Goal: Transaction & Acquisition: Obtain resource

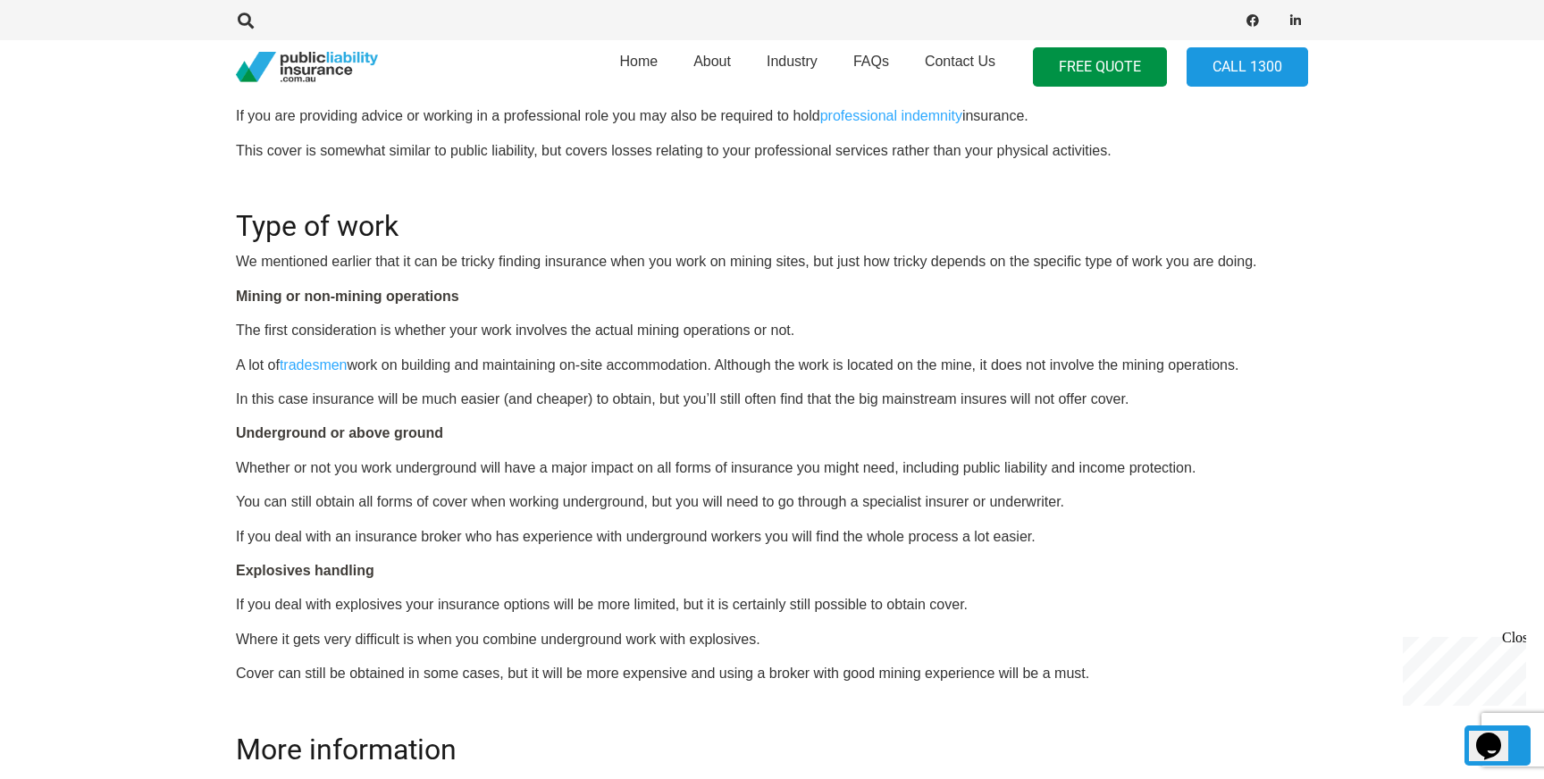
scroll to position [1164, 0]
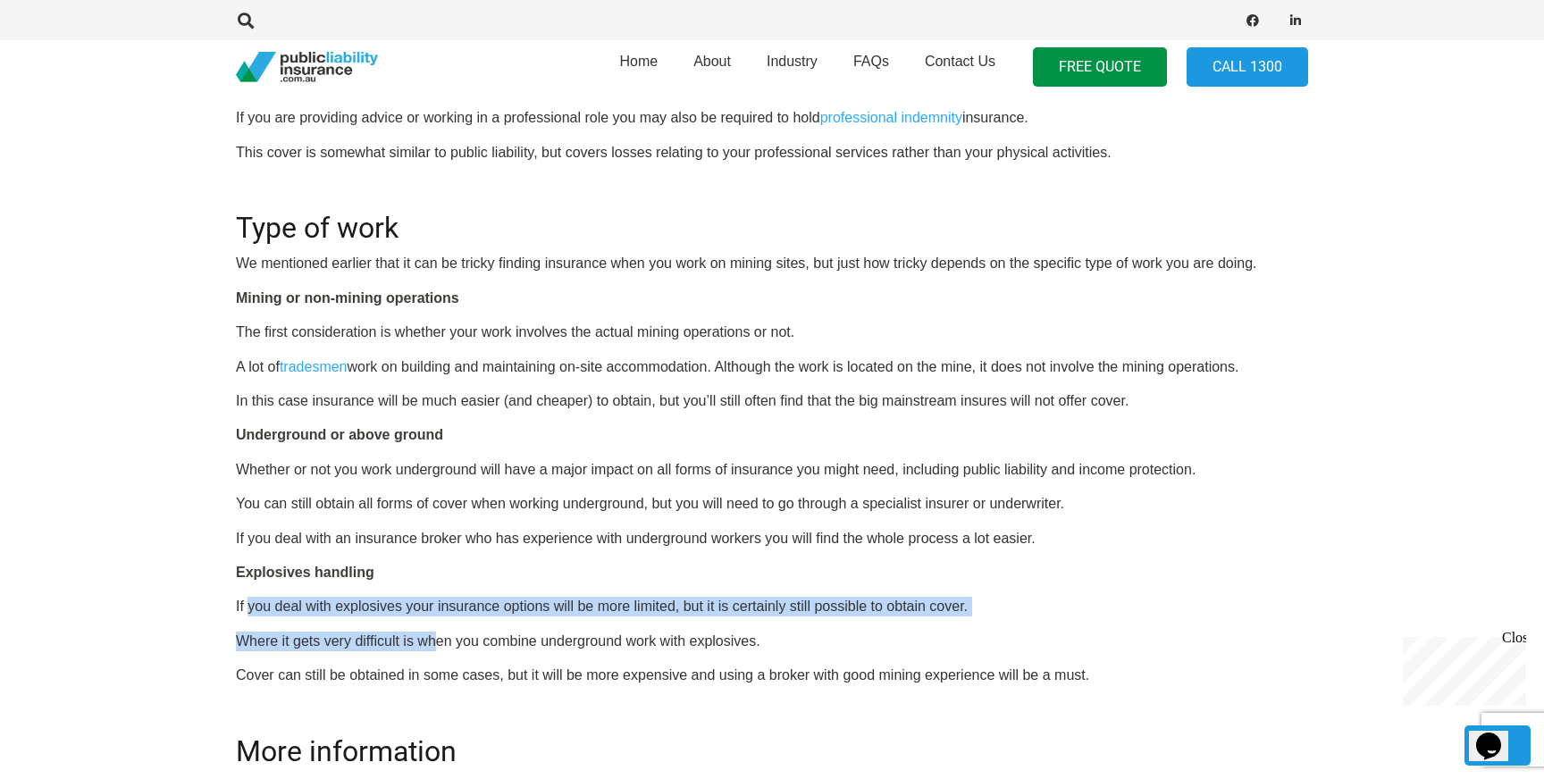
drag, startPoint x: 247, startPoint y: 607, endPoint x: 438, endPoint y: 637, distance: 192.7
click at [438, 638] on div "OR CALL [PHONE_NUMBER] Insurance for mining contractors Although mining may be …" at bounding box center [772, 299] width 1072 height 1546
click at [438, 637] on p "Where it gets very difficult is when you combine underground work with explosiv…" at bounding box center [772, 642] width 1072 height 20
drag, startPoint x: 447, startPoint y: 608, endPoint x: 454, endPoint y: 648, distance: 40.8
click at [454, 648] on div "OR CALL [PHONE_NUMBER] Insurance for mining contractors Although mining may be …" at bounding box center [772, 299] width 1072 height 1546
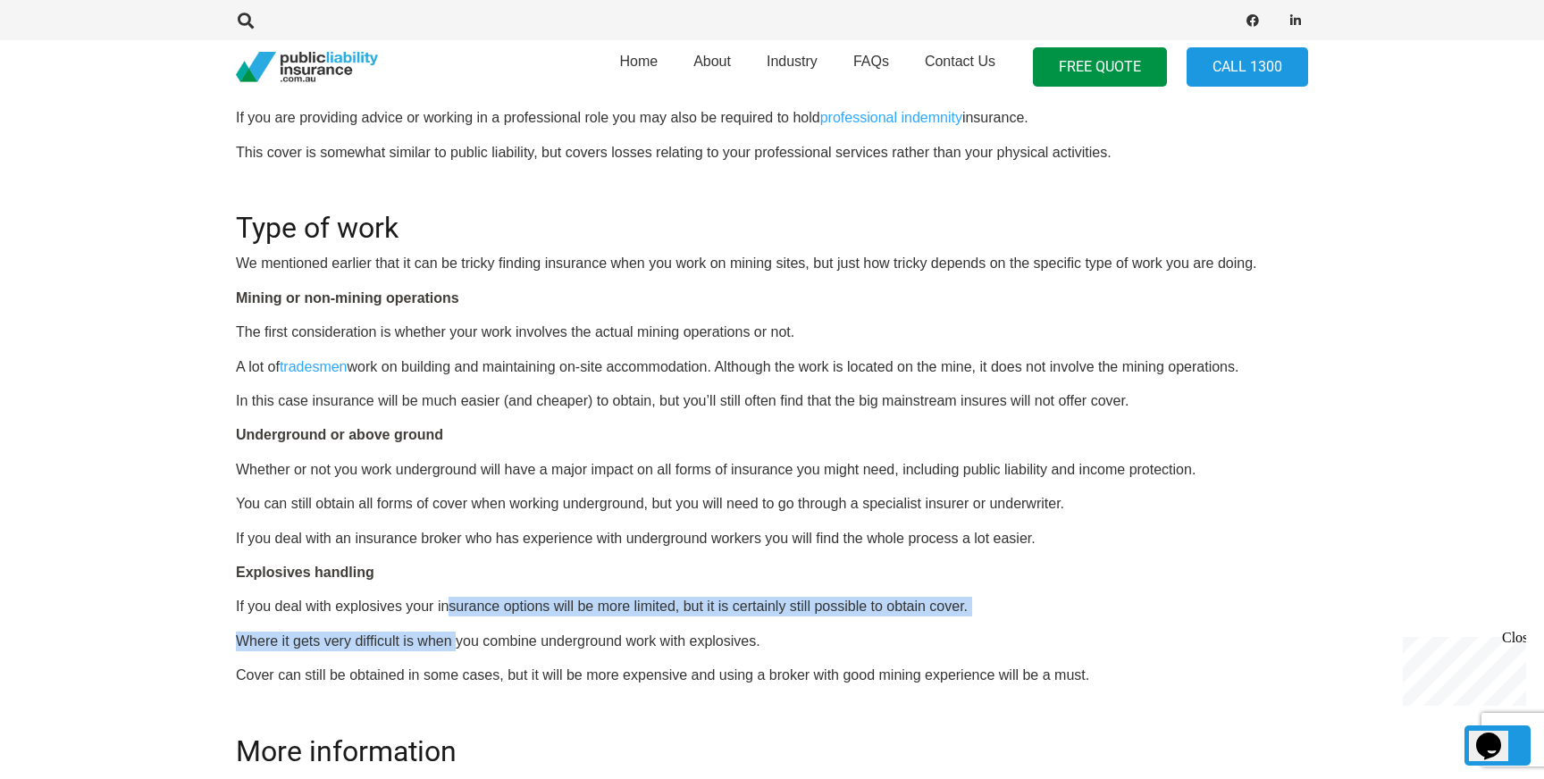
click at [454, 648] on p "Where it gets very difficult is when you combine underground work with explosiv…" at bounding box center [772, 642] width 1072 height 20
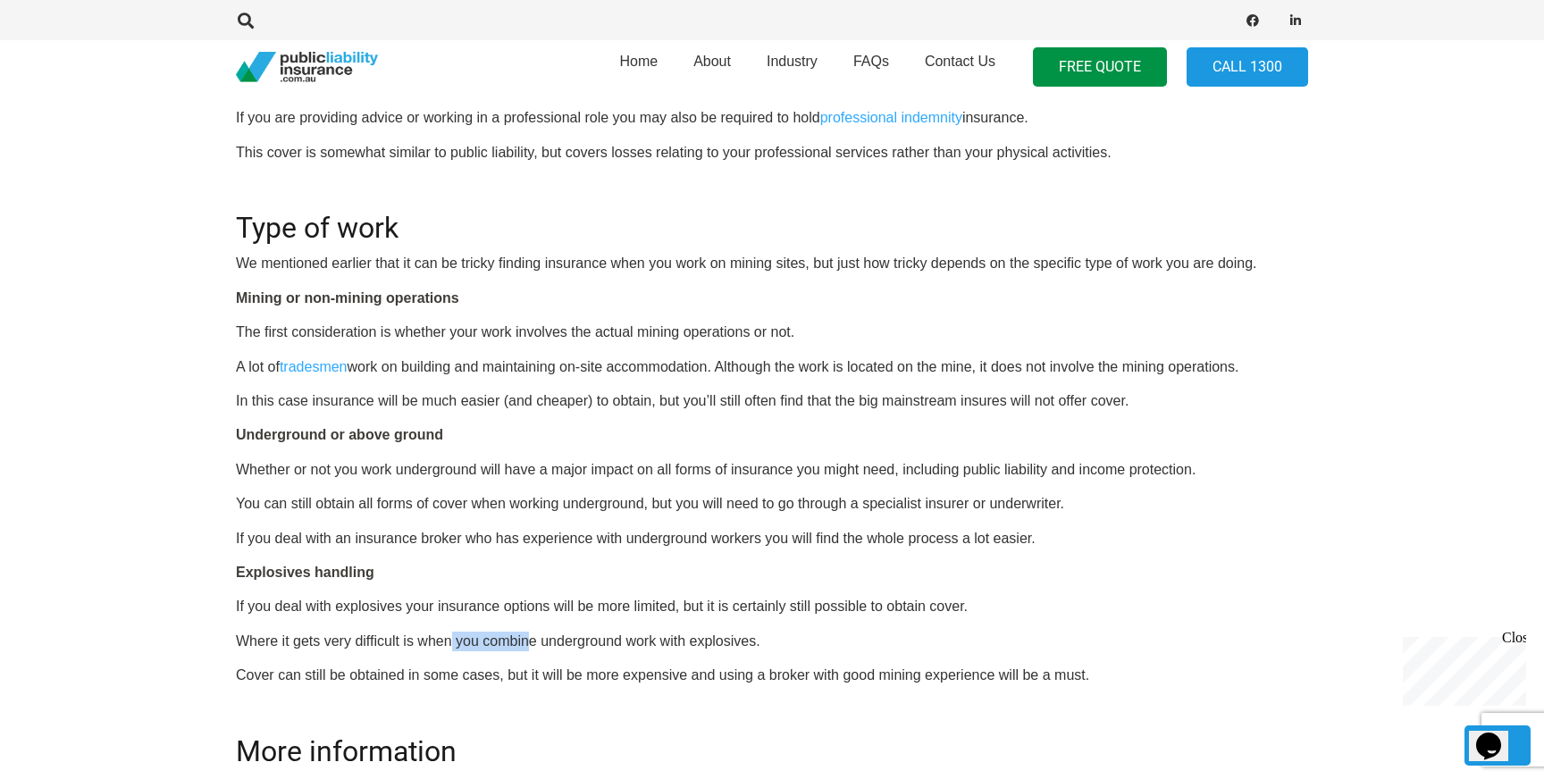
drag, startPoint x: 449, startPoint y: 637, endPoint x: 527, endPoint y: 638, distance: 78.6
click at [528, 639] on p "Where it gets very difficult is when you combine underground work with explosiv…" at bounding box center [772, 642] width 1072 height 20
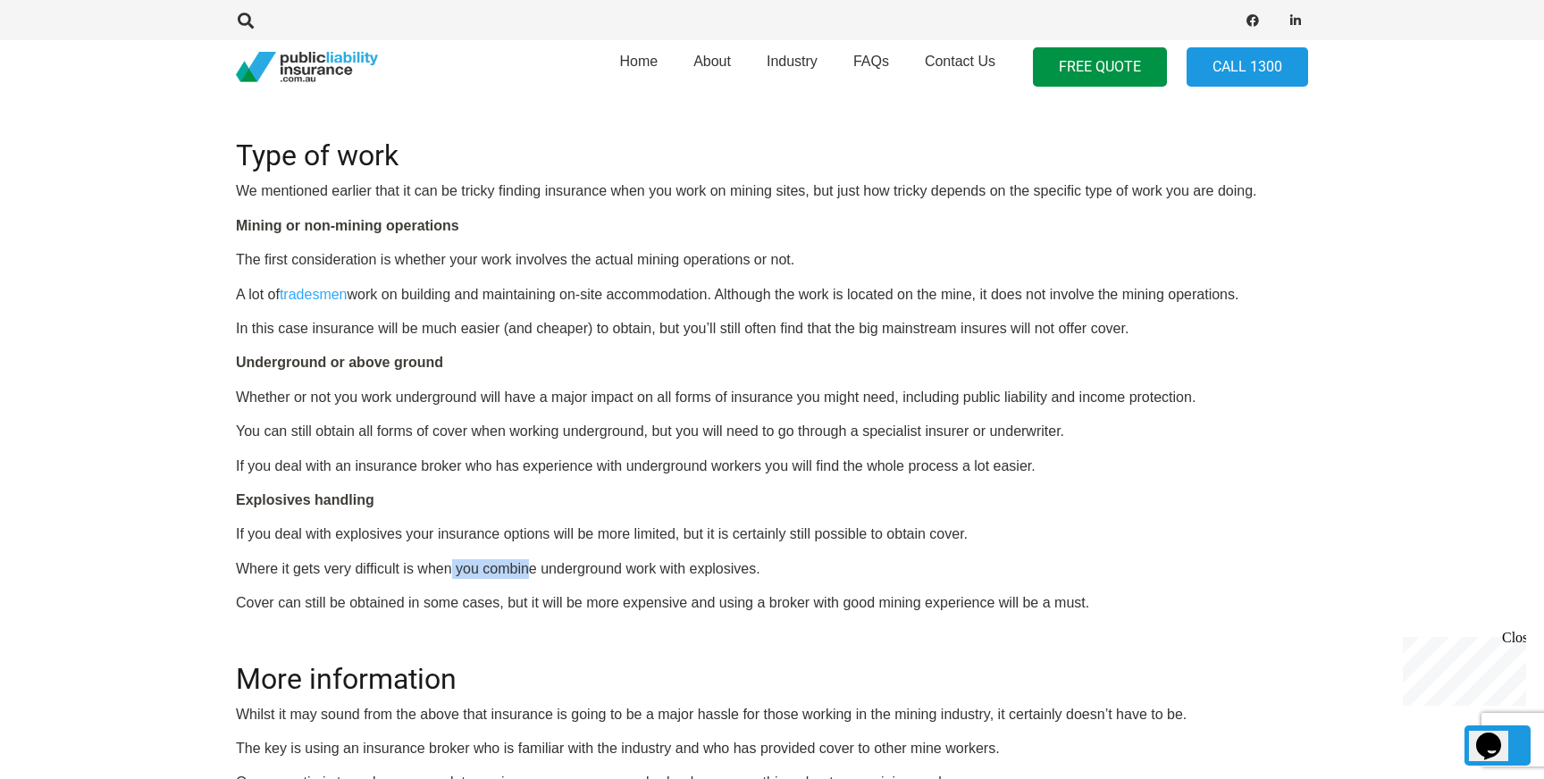
scroll to position [1238, 0]
drag, startPoint x: 421, startPoint y: 600, endPoint x: 612, endPoint y: 601, distance: 191.2
click at [612, 601] on p "Cover can still be obtained in some cases, but it will be more expensive and us…" at bounding box center [772, 601] width 1072 height 20
drag, startPoint x: 612, startPoint y: 601, endPoint x: 716, endPoint y: 594, distance: 103.9
click at [716, 594] on p "Cover can still be obtained in some cases, but it will be more expensive and us…" at bounding box center [772, 601] width 1072 height 20
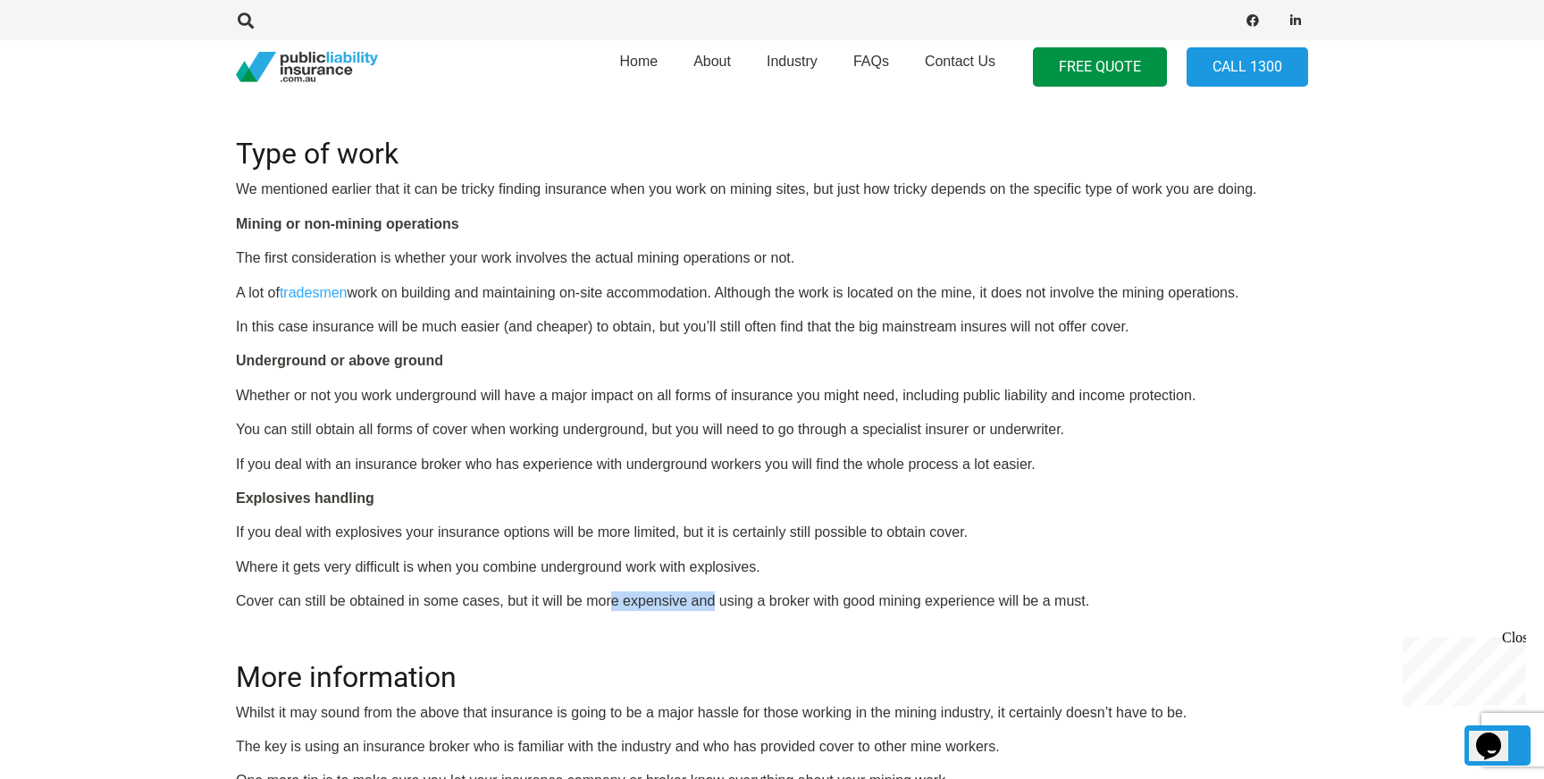
click at [716, 594] on p "Cover can still be obtained in some cases, but it will be more expensive and us…" at bounding box center [772, 601] width 1072 height 20
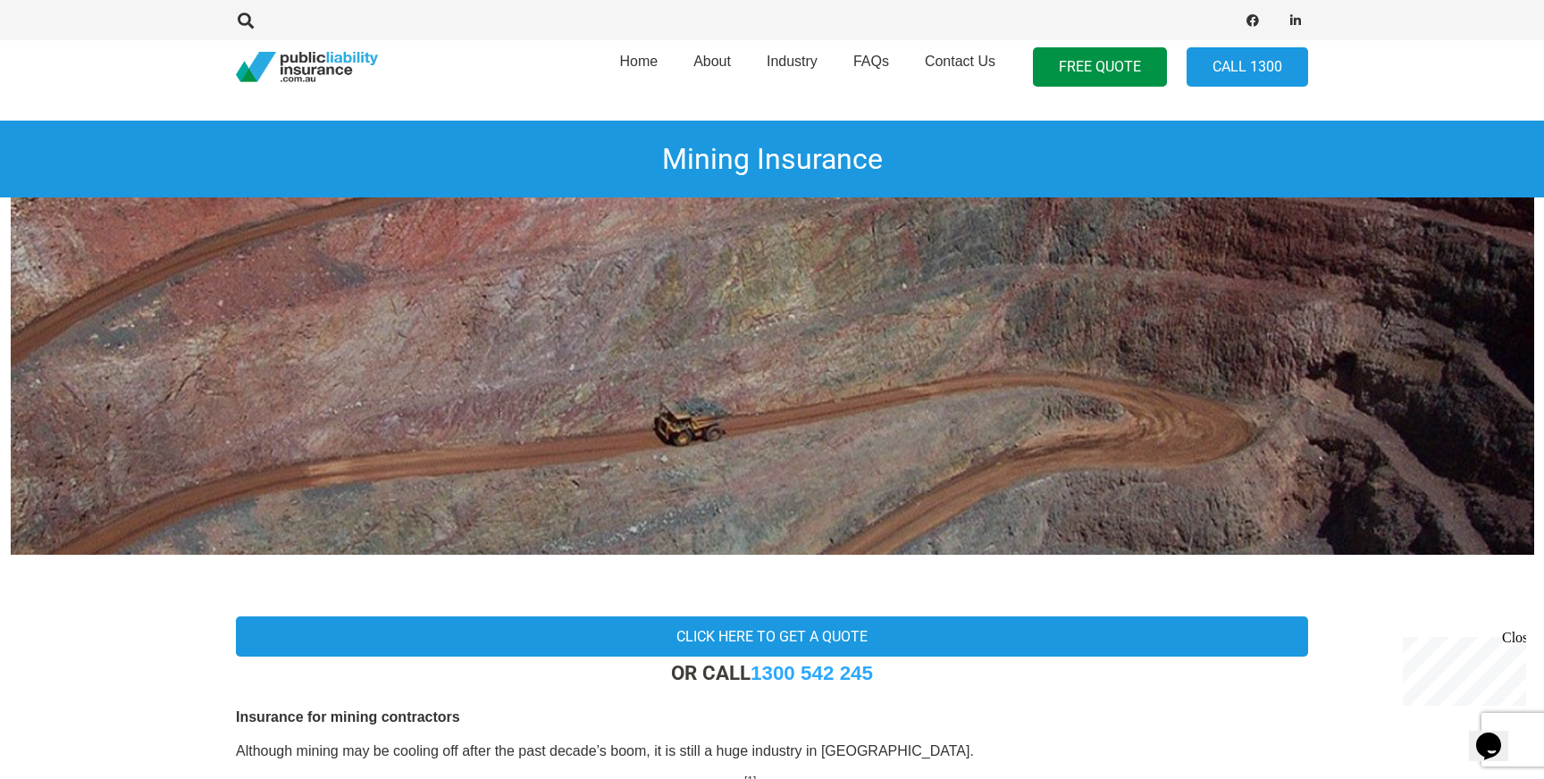
scroll to position [0, 0]
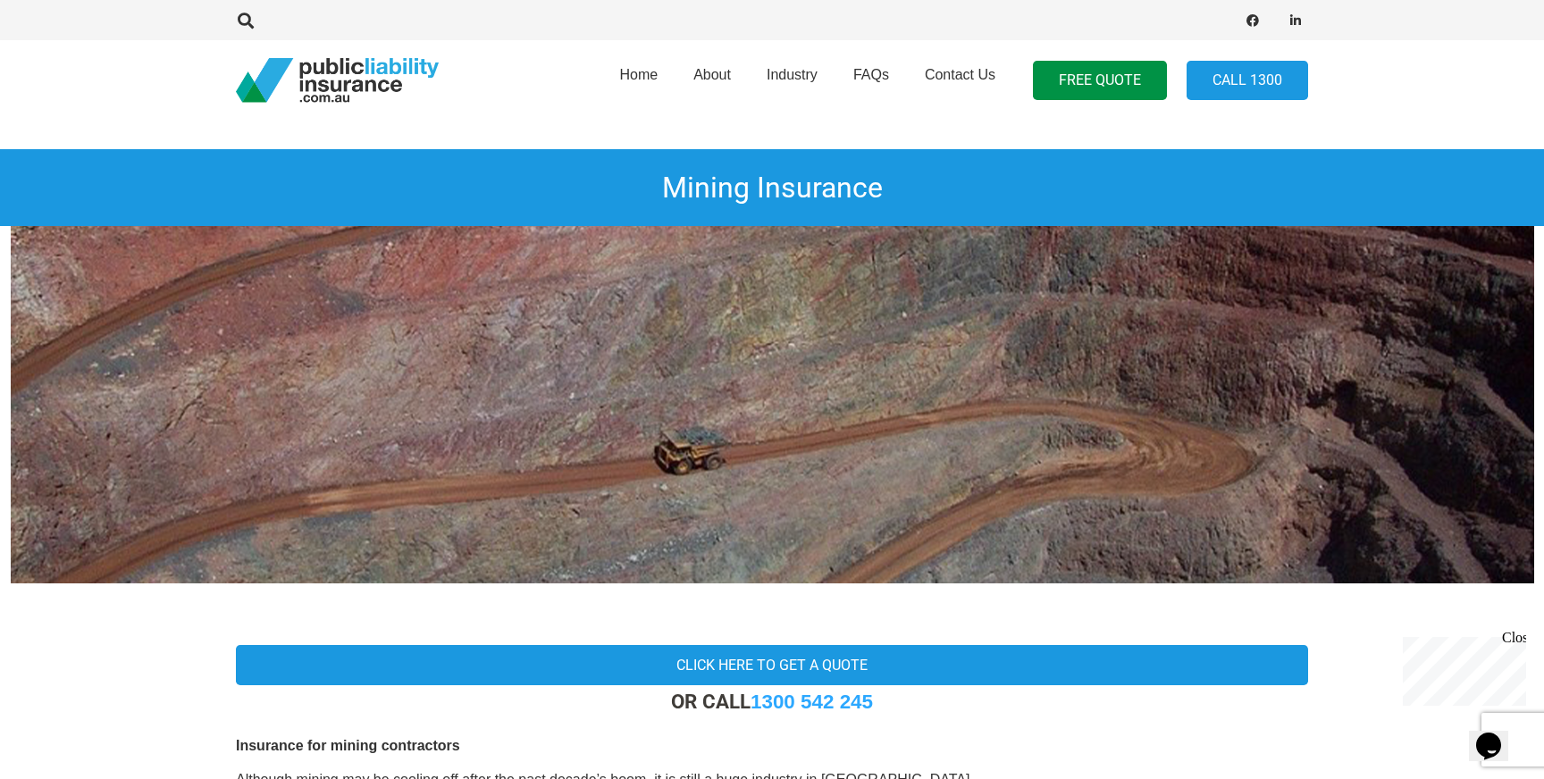
click at [1518, 637] on div "Close" at bounding box center [1513, 641] width 22 height 22
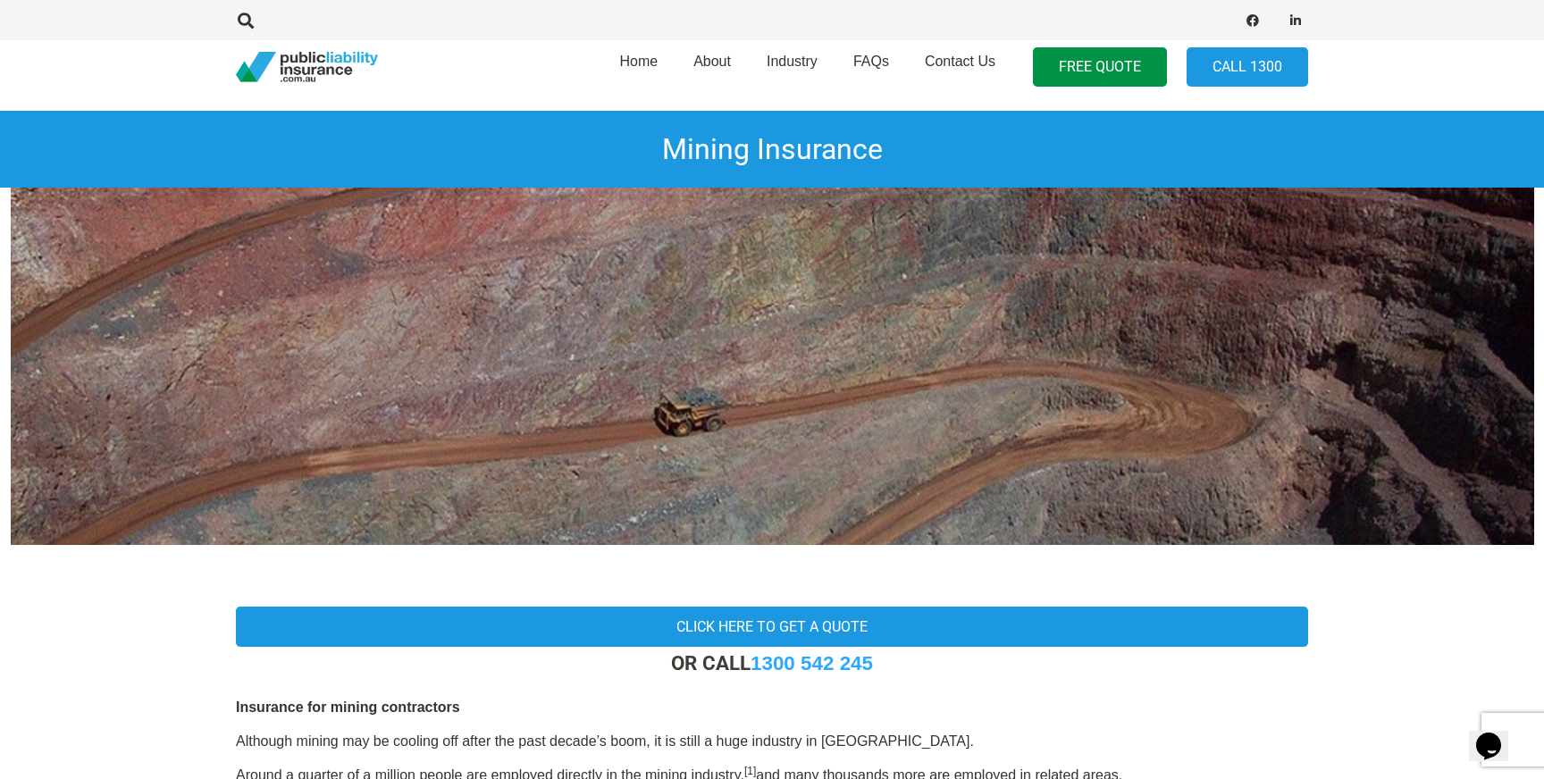
scroll to position [7, 0]
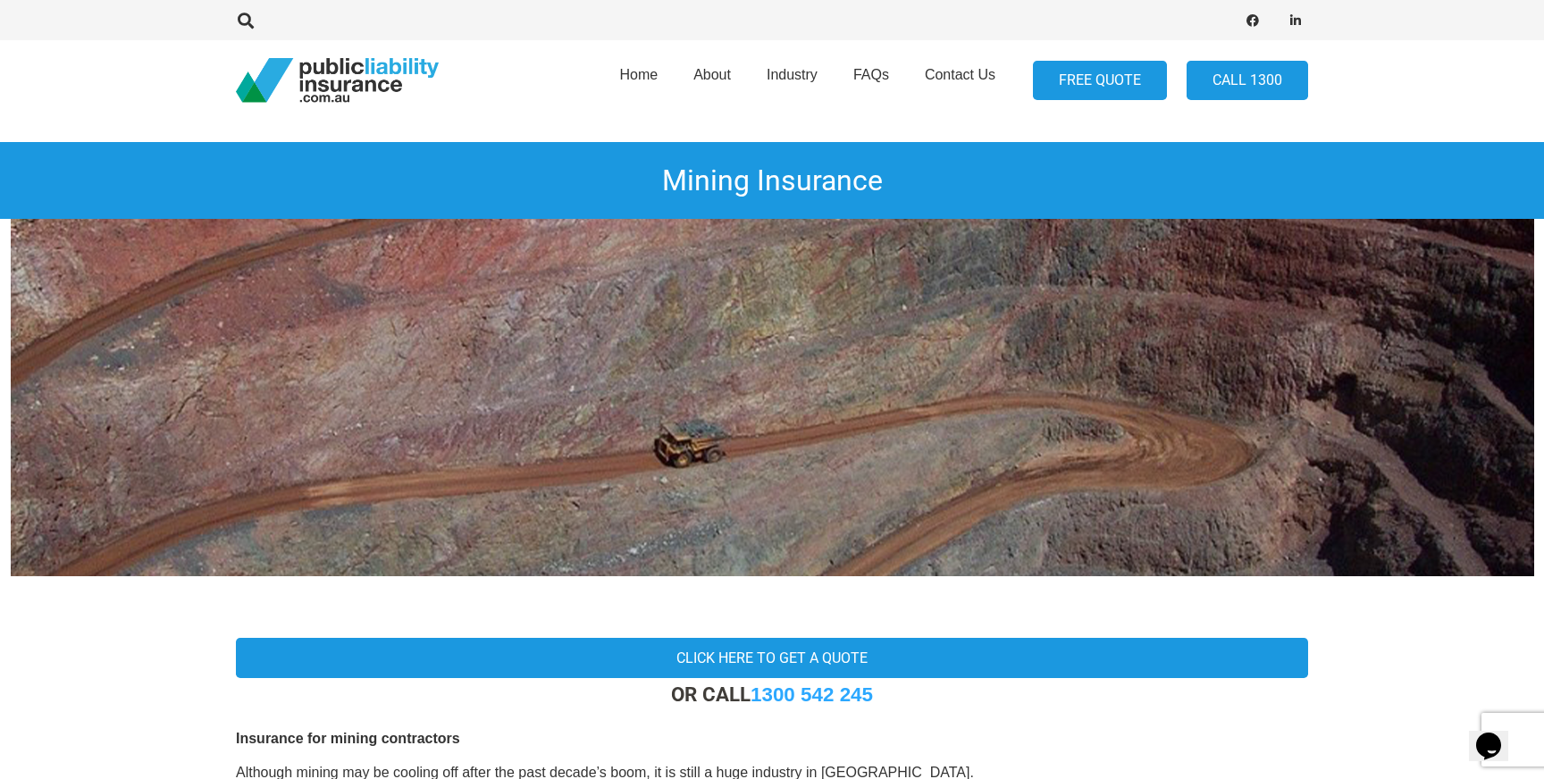
click at [1118, 87] on link "FREE QUOTE" at bounding box center [1100, 81] width 134 height 40
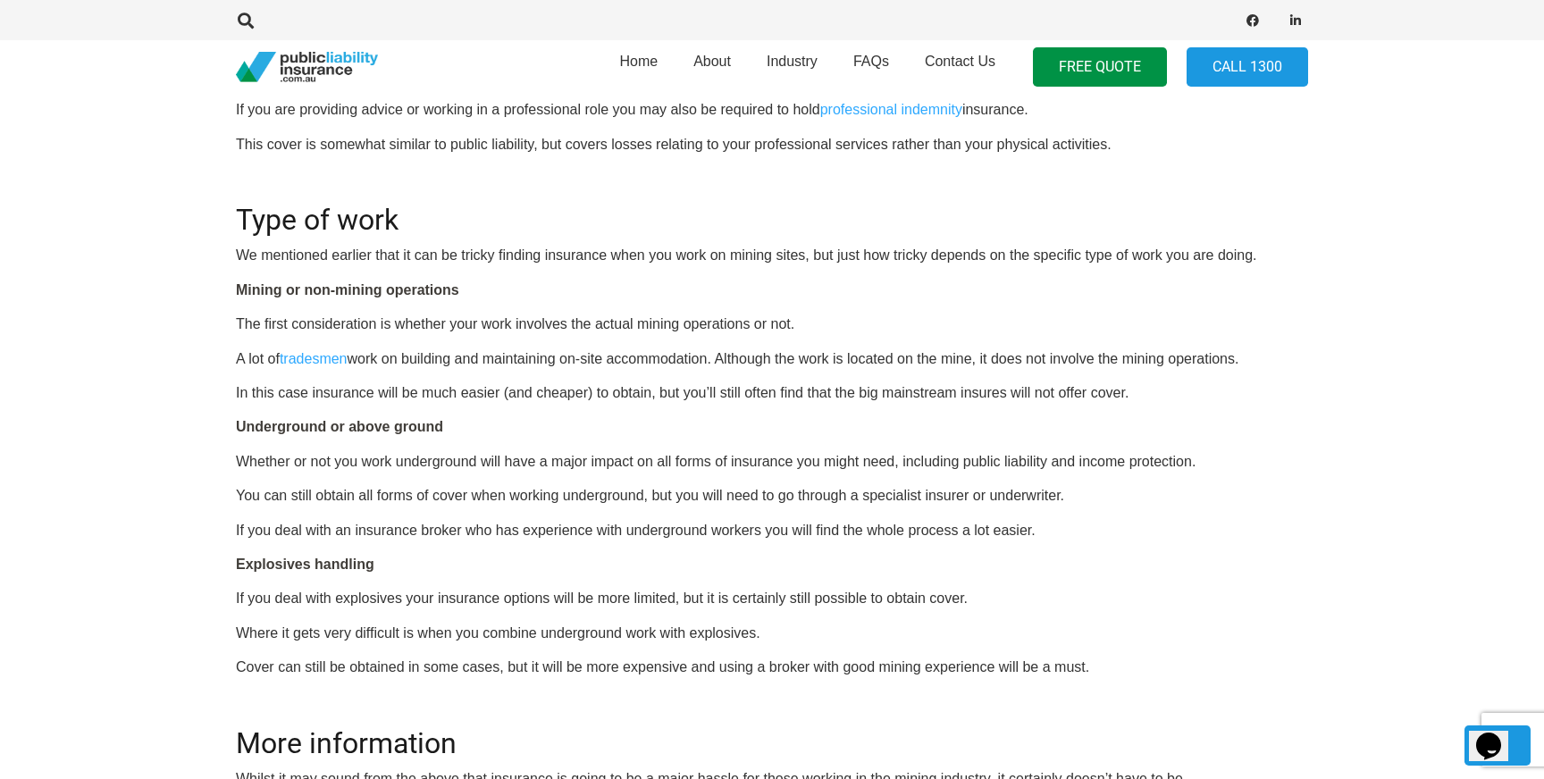
scroll to position [1170, 0]
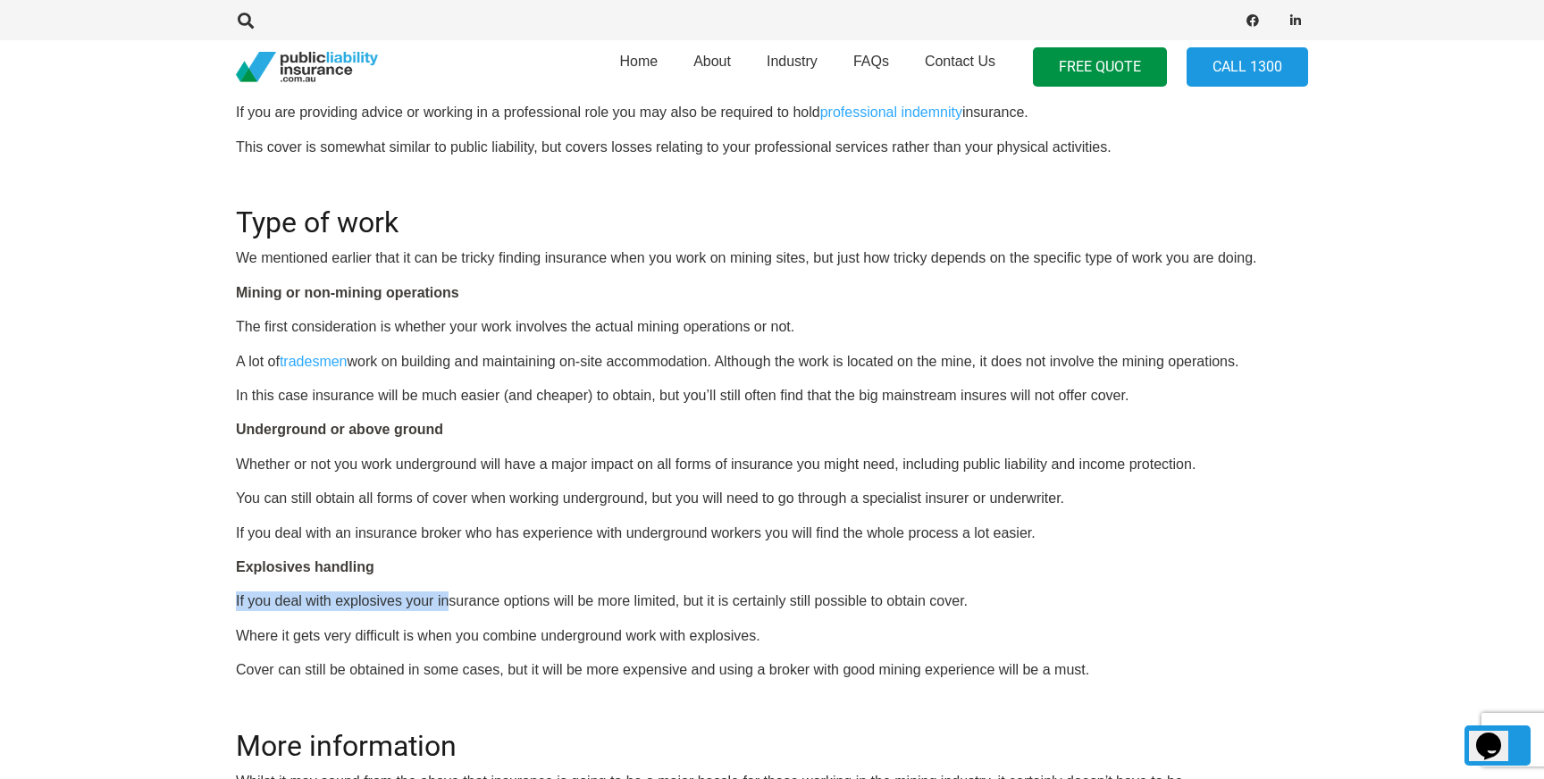
drag, startPoint x: 235, startPoint y: 599, endPoint x: 449, endPoint y: 603, distance: 213.6
click at [449, 603] on div "Click here to get a quote OR CALL [PHONE_NUMBER] Insurance for mining contracto…" at bounding box center [771, 268] width 1115 height 1595
drag, startPoint x: 235, startPoint y: 566, endPoint x: 415, endPoint y: 566, distance: 179.6
click at [415, 566] on p "Explosives handling" at bounding box center [772, 568] width 1072 height 20
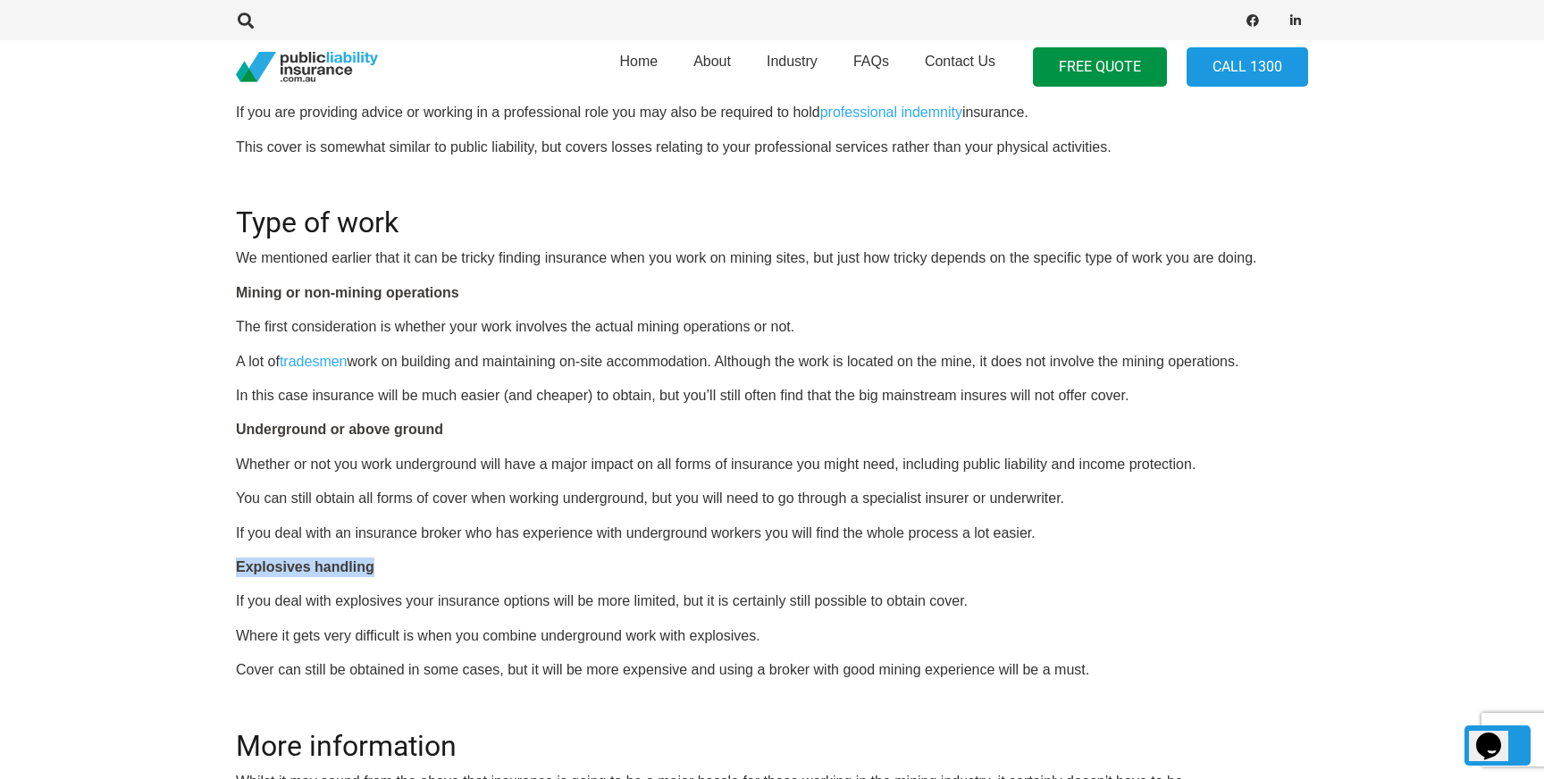
drag, startPoint x: 415, startPoint y: 566, endPoint x: 237, endPoint y: 567, distance: 177.8
click at [237, 567] on p "Explosives handling" at bounding box center [772, 568] width 1072 height 20
click at [237, 567] on strong "Explosives handling" at bounding box center [305, 566] width 138 height 15
drag, startPoint x: 237, startPoint y: 567, endPoint x: 380, endPoint y: 565, distance: 143.0
click at [380, 565] on p "Explosives handling" at bounding box center [772, 568] width 1072 height 20
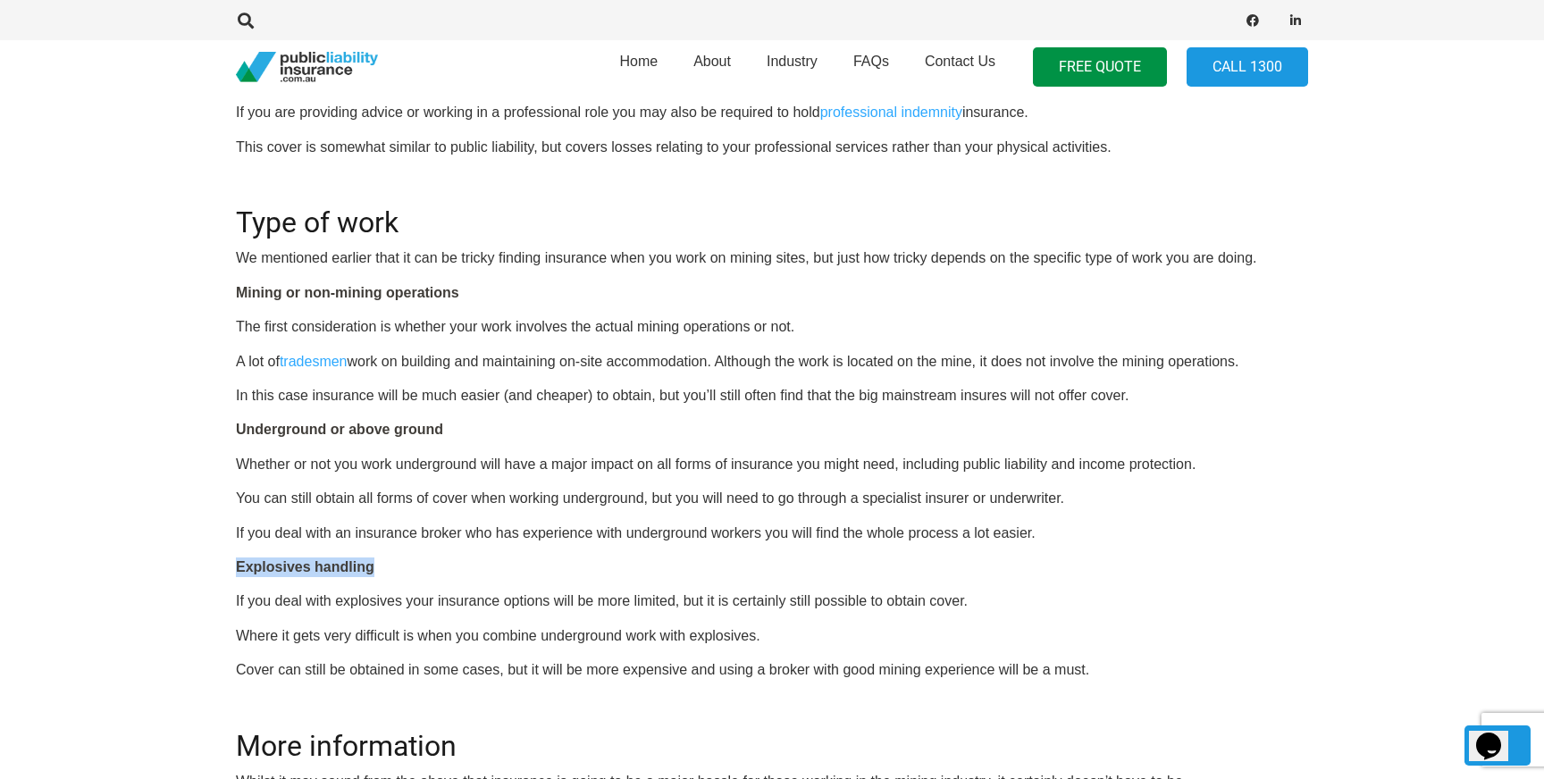
click at [389, 574] on p "Explosives handling" at bounding box center [772, 568] width 1072 height 20
drag, startPoint x: 385, startPoint y: 573, endPoint x: 230, endPoint y: 573, distance: 155.5
click at [230, 573] on div "Click here to get a quote OR CALL [PHONE_NUMBER] Insurance for mining contracto…" at bounding box center [771, 268] width 1115 height 1595
drag, startPoint x: 241, startPoint y: 571, endPoint x: 368, endPoint y: 564, distance: 127.1
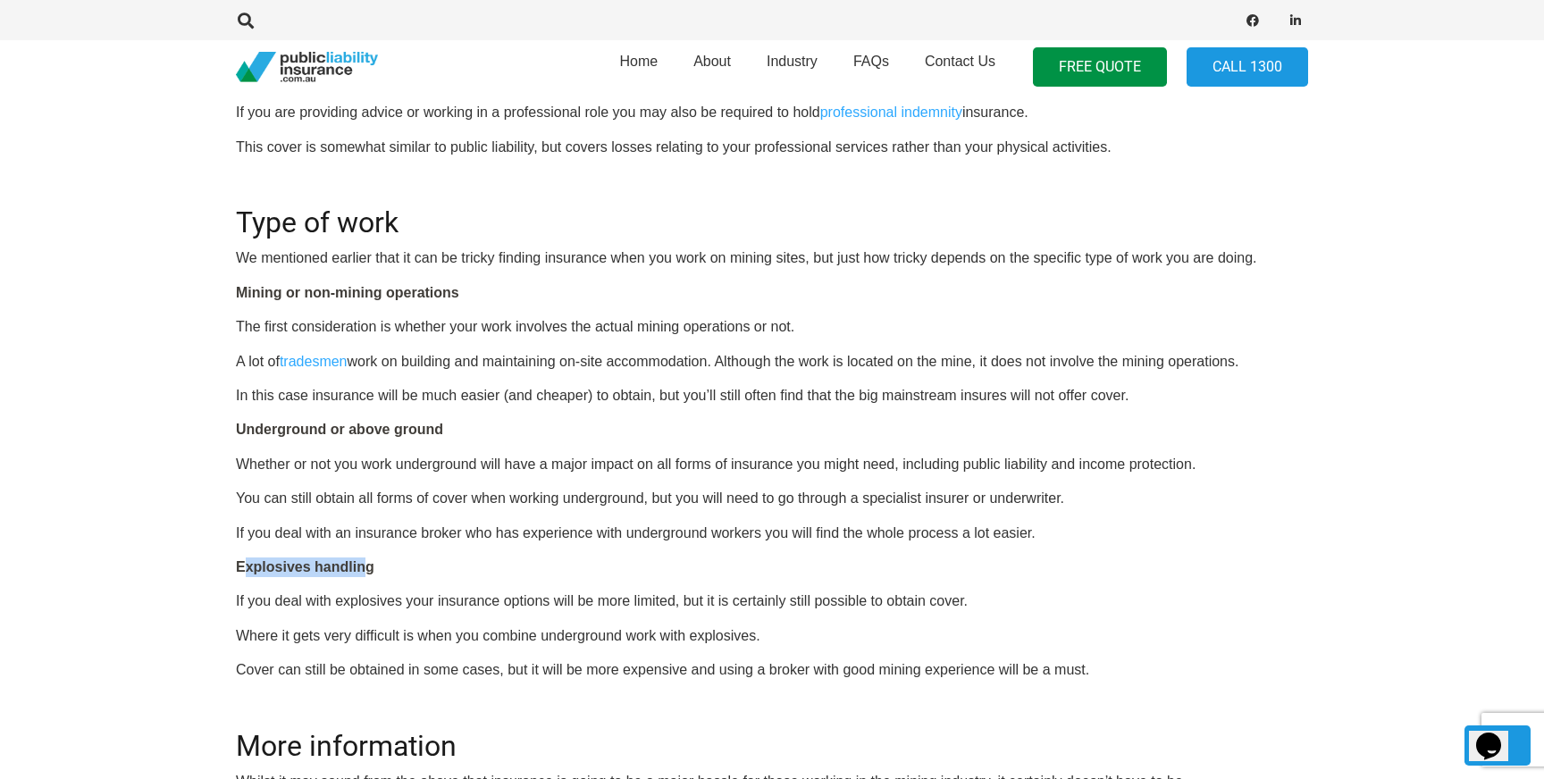
click at [368, 564] on strong "Explosives handling" at bounding box center [305, 566] width 138 height 15
drag, startPoint x: 378, startPoint y: 565, endPoint x: 231, endPoint y: 569, distance: 147.5
click at [231, 569] on div "Click here to get a quote OR CALL [PHONE_NUMBER] Insurance for mining contracto…" at bounding box center [771, 268] width 1115 height 1595
click at [238, 566] on strong "Explosives handling" at bounding box center [305, 566] width 138 height 15
drag, startPoint x: 238, startPoint y: 566, endPoint x: 354, endPoint y: 566, distance: 116.1
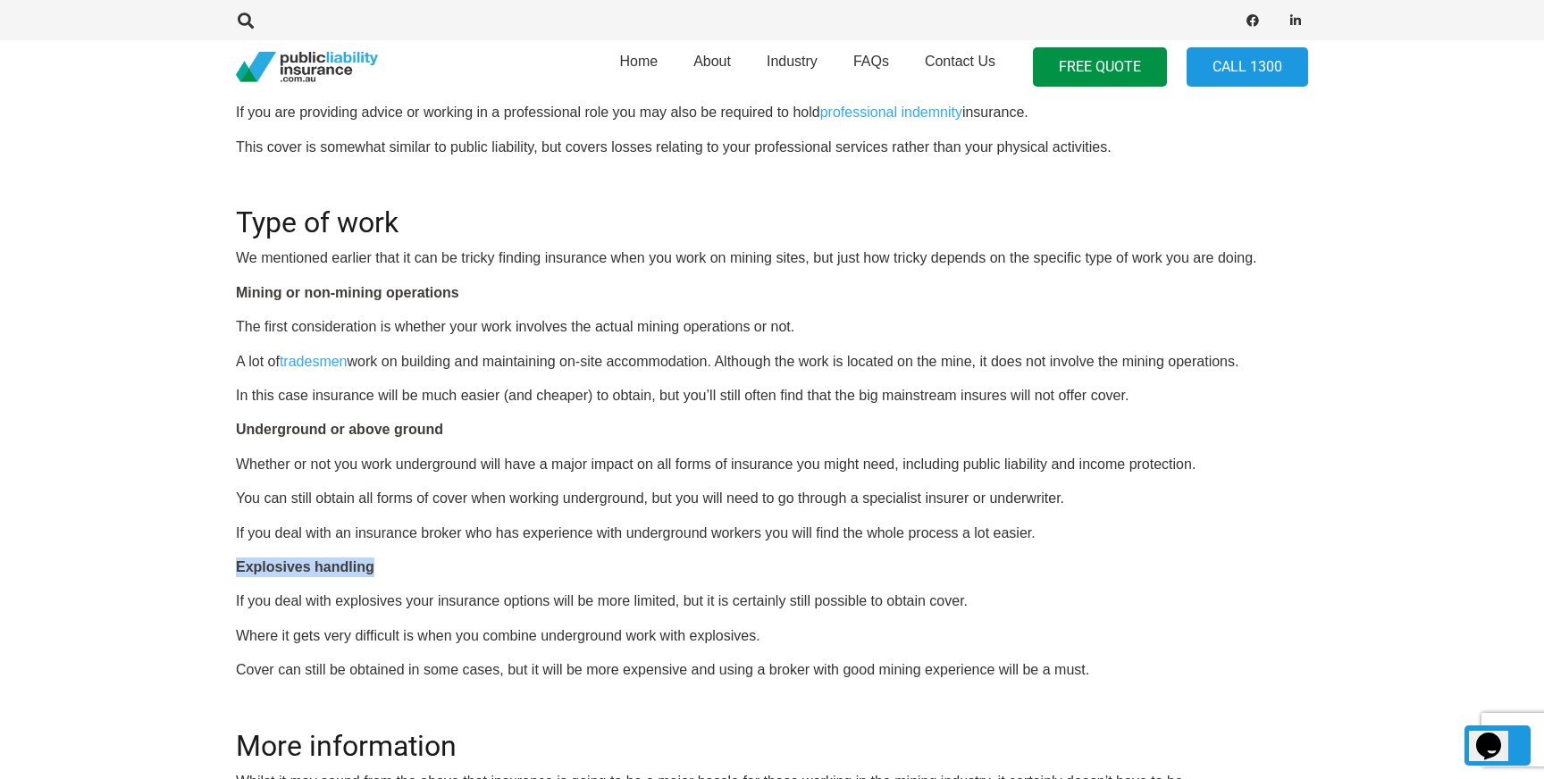
click at [354, 566] on strong "Explosives handling" at bounding box center [305, 566] width 138 height 15
click at [237, 570] on strong "Explosives handling" at bounding box center [305, 566] width 138 height 15
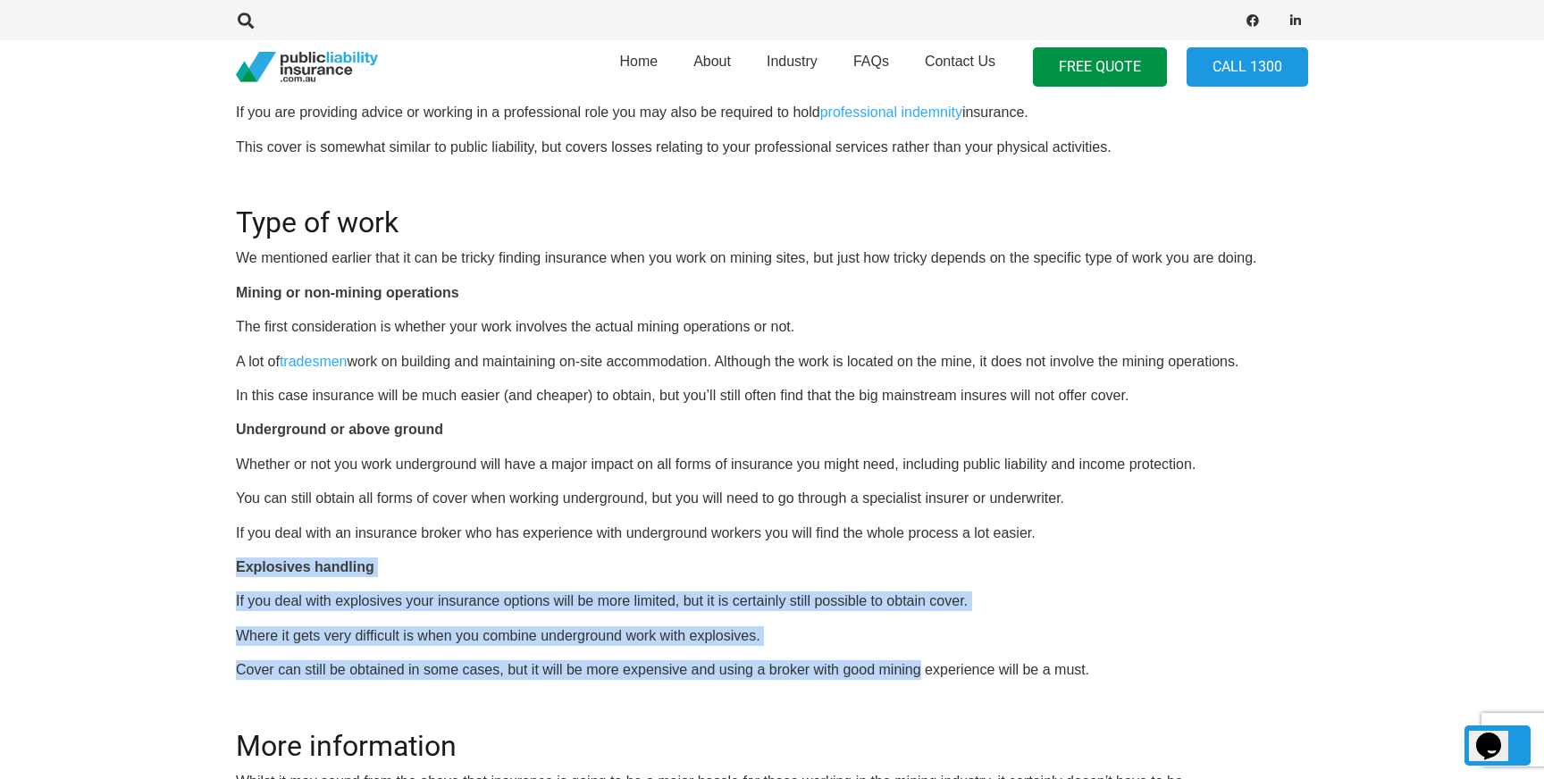
drag, startPoint x: 237, startPoint y: 570, endPoint x: 889, endPoint y: 678, distance: 661.1
click at [889, 678] on div "OR CALL [PHONE_NUMBER] Insurance for mining contractors Although mining may be …" at bounding box center [772, 293] width 1072 height 1546
drag, startPoint x: 1105, startPoint y: 672, endPoint x: 233, endPoint y: 555, distance: 879.8
click at [233, 555] on div "Click here to get a quote OR CALL [PHONE_NUMBER] Insurance for mining contracto…" at bounding box center [771, 268] width 1115 height 1595
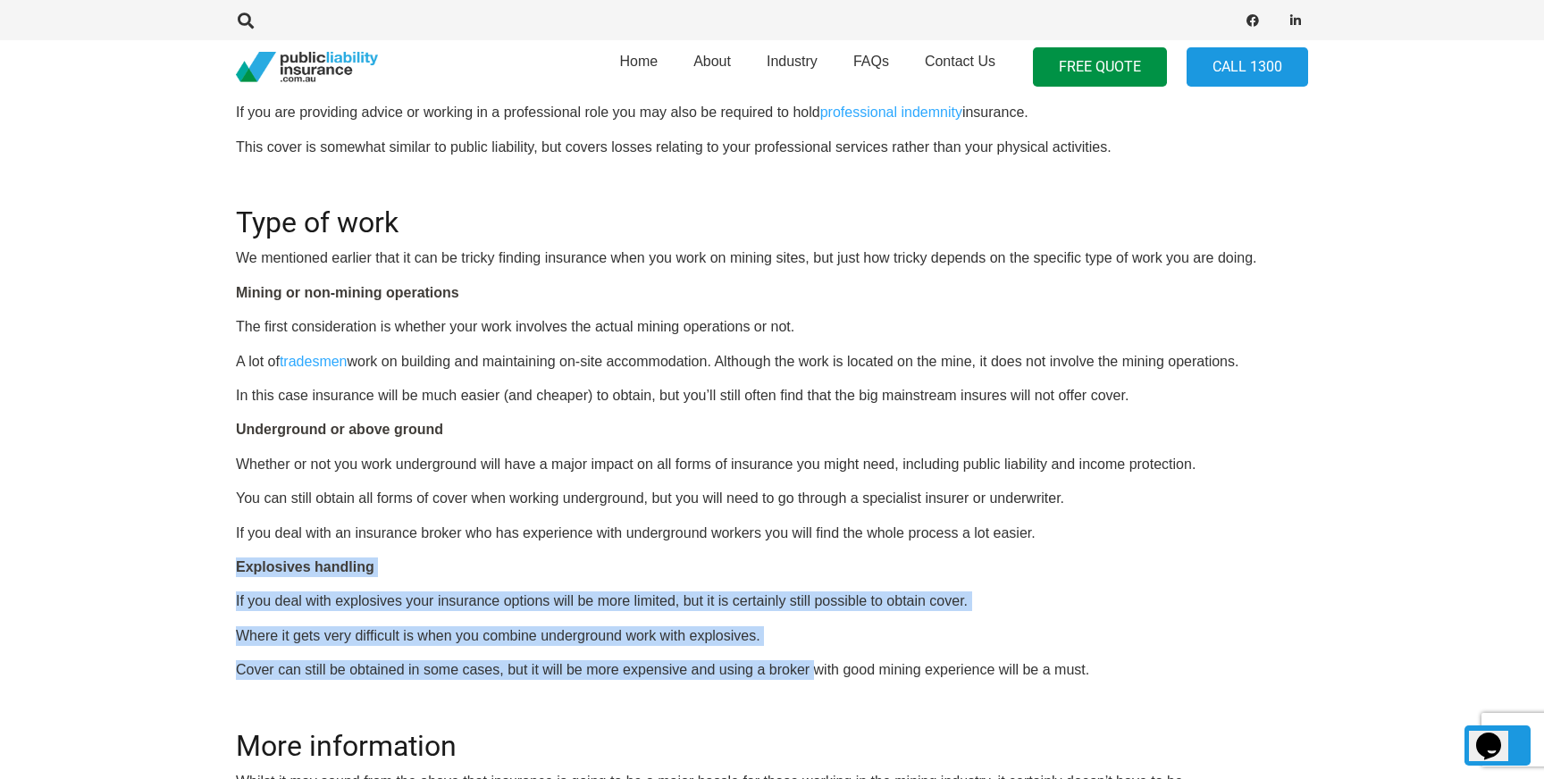
drag, startPoint x: 232, startPoint y: 568, endPoint x: 815, endPoint y: 670, distance: 591.4
click at [815, 670] on div "Click here to get a quote OR CALL [PHONE_NUMBER] Insurance for mining contracto…" at bounding box center [771, 268] width 1115 height 1595
click at [815, 670] on p "Cover can still be obtained in some cases, but it will be more expensive and us…" at bounding box center [772, 670] width 1072 height 20
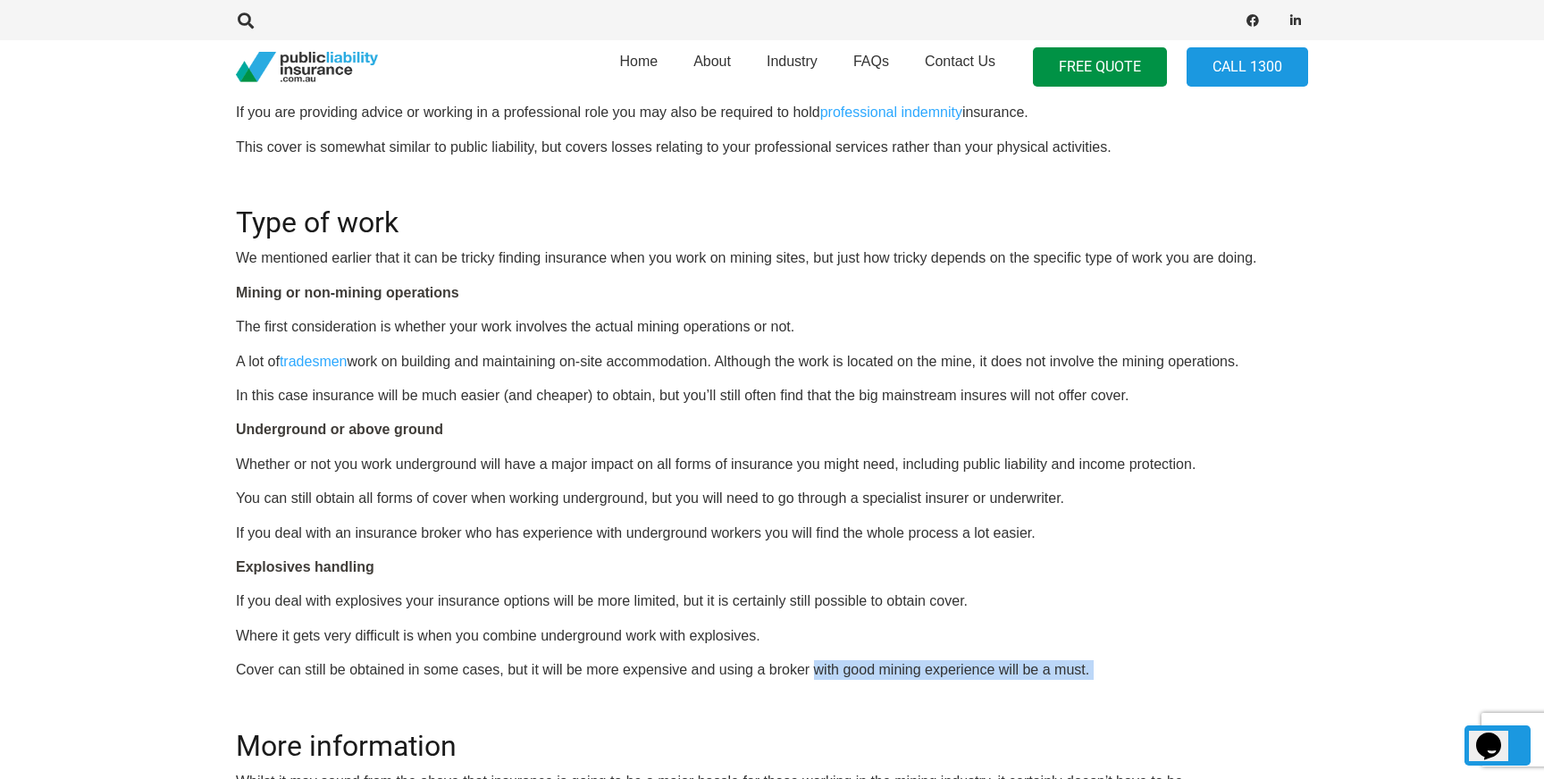
drag, startPoint x: 815, startPoint y: 670, endPoint x: 1230, endPoint y: 682, distance: 415.6
click at [1230, 682] on div "OR CALL [PHONE_NUMBER] Insurance for mining contractors Although mining may be …" at bounding box center [772, 293] width 1072 height 1546
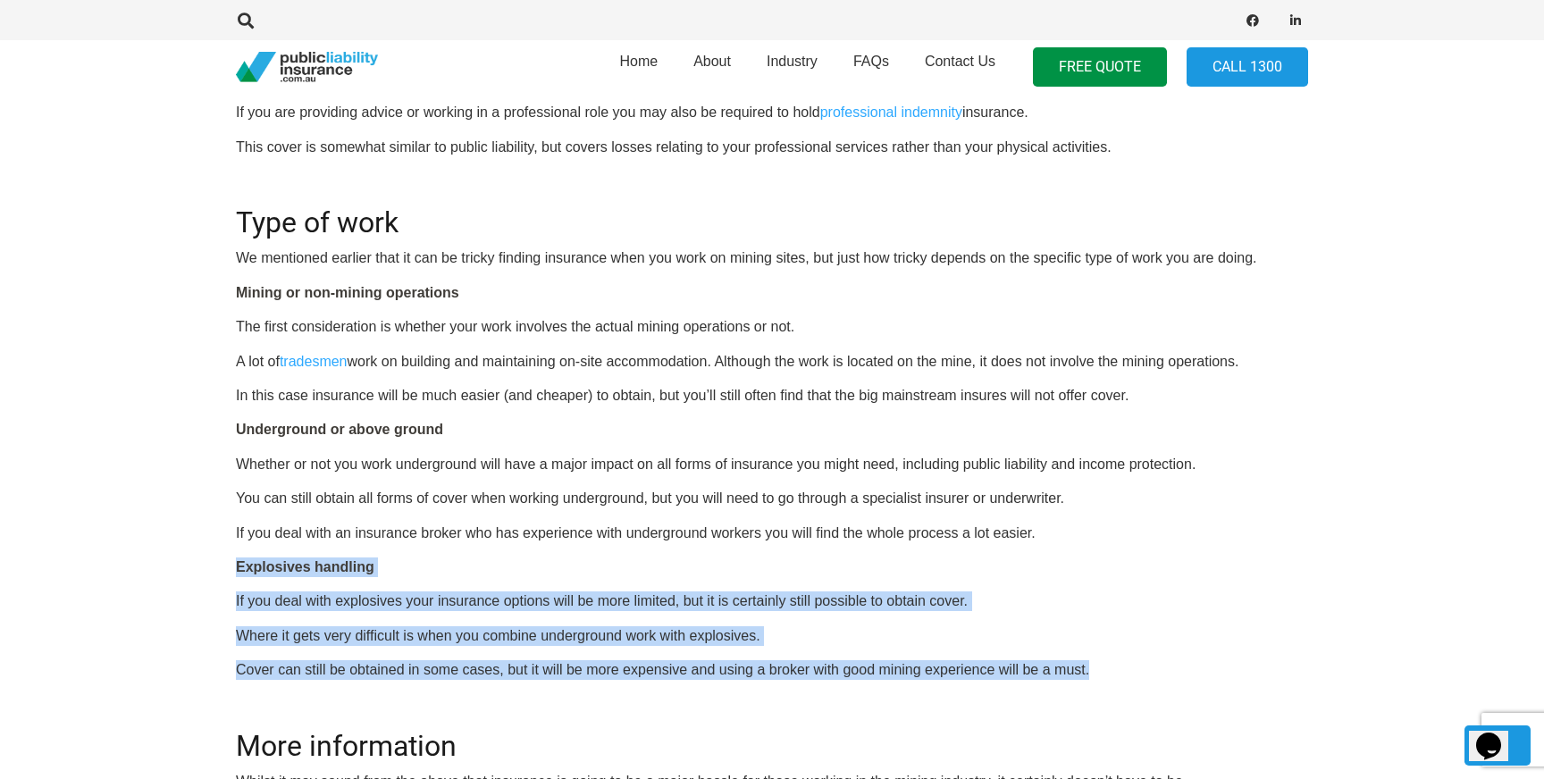
drag, startPoint x: 1120, startPoint y: 669, endPoint x: 67, endPoint y: 556, distance: 1059.5
click at [67, 556] on section "Click here to get a quote OR CALL [PHONE_NUMBER] Insurance for mining contracto…" at bounding box center [772, 268] width 1544 height 1652
click at [222, 552] on div "Click here to get a quote OR CALL [PHONE_NUMBER] Insurance for mining contracto…" at bounding box center [771, 268] width 1115 height 1595
drag, startPoint x: 233, startPoint y: 567, endPoint x: 843, endPoint y: 661, distance: 617.4
click at [843, 661] on div "Click here to get a quote OR CALL [PHONE_NUMBER] Insurance for mining contracto…" at bounding box center [771, 268] width 1115 height 1595
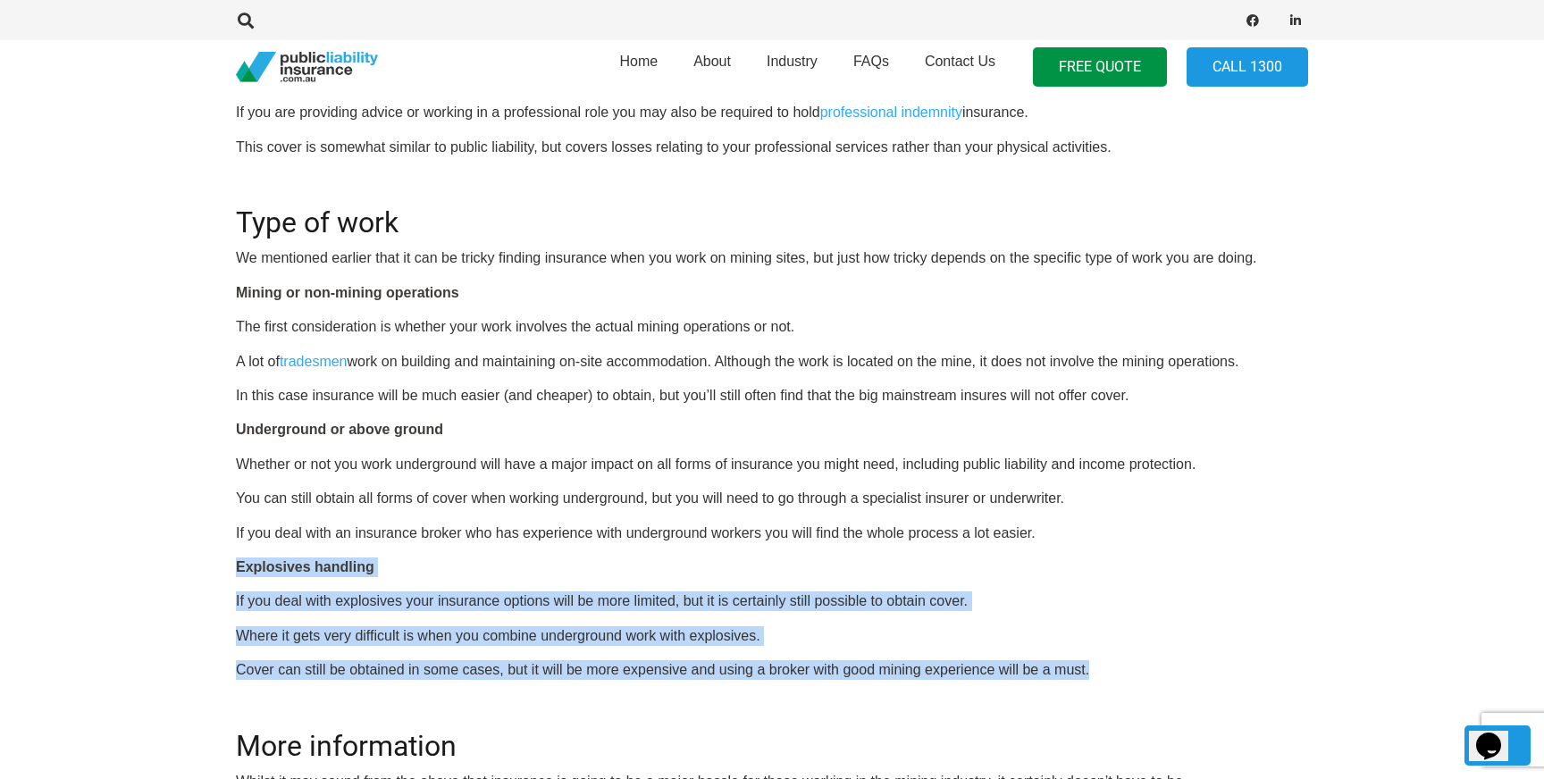
drag, startPoint x: 1106, startPoint y: 672, endPoint x: 129, endPoint y: 549, distance: 985.2
click at [129, 549] on section "Click here to get a quote OR CALL [PHONE_NUMBER] Insurance for mining contracto…" at bounding box center [772, 268] width 1544 height 1652
drag, startPoint x: 231, startPoint y: 566, endPoint x: 569, endPoint y: 676, distance: 355.4
click at [569, 676] on div "Click here to get a quote OR CALL [PHONE_NUMBER] Insurance for mining contracto…" at bounding box center [771, 268] width 1115 height 1595
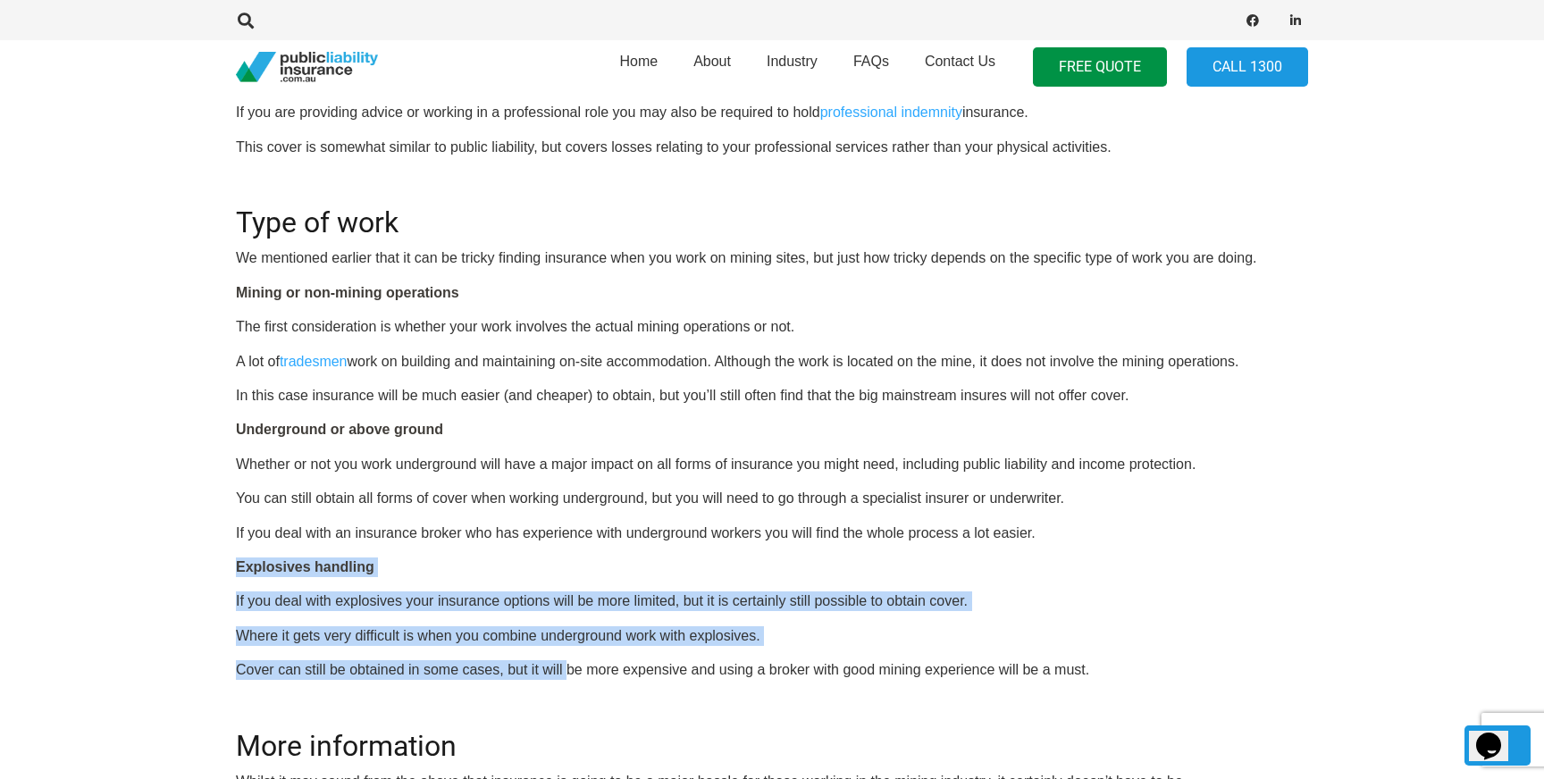
click at [569, 676] on p "Cover can still be obtained in some cases, but it will be more expensive and us…" at bounding box center [772, 670] width 1072 height 20
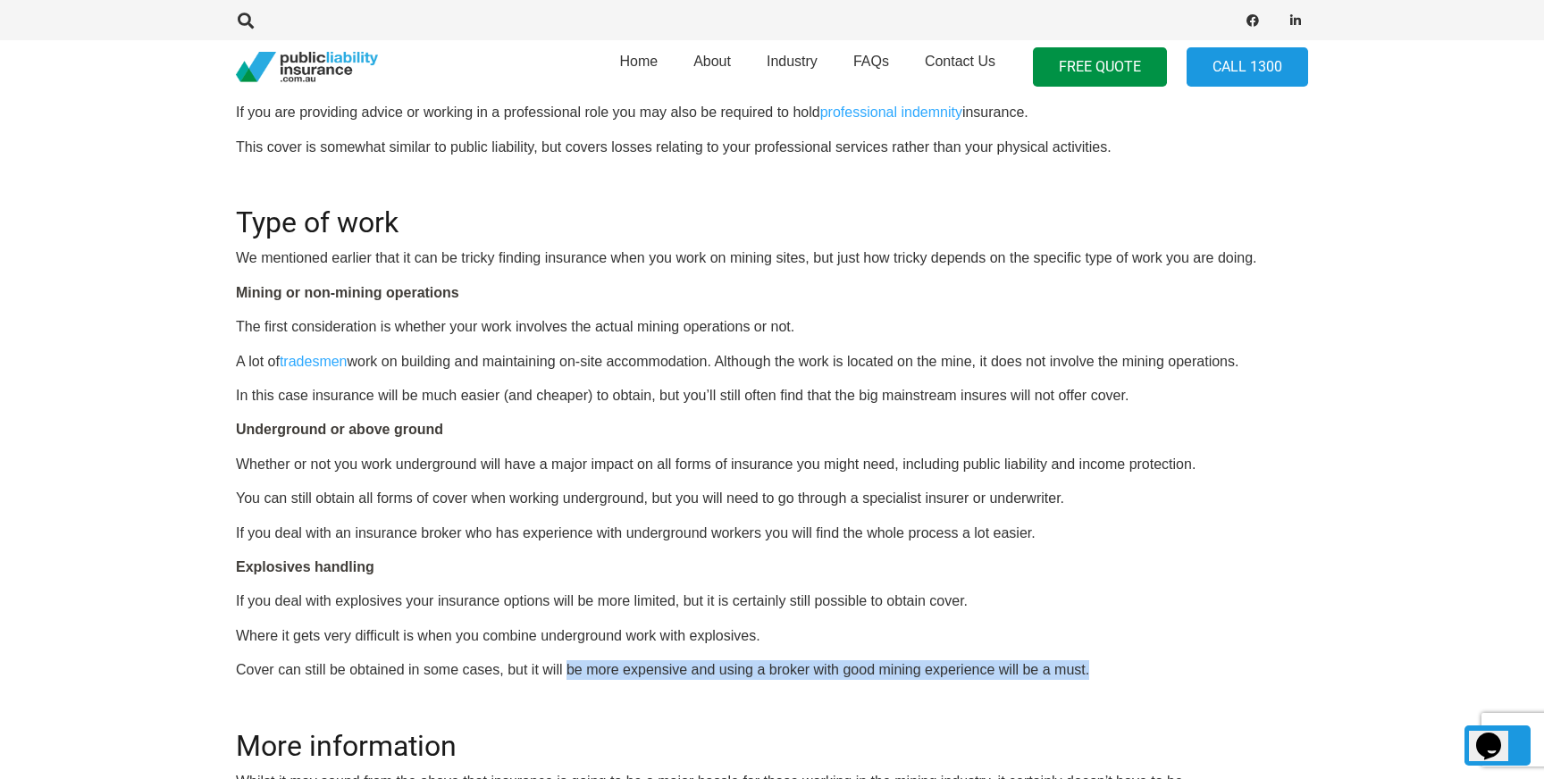
drag, startPoint x: 566, startPoint y: 671, endPoint x: 1118, endPoint y: 672, distance: 551.3
click at [1121, 671] on p "Cover can still be obtained in some cases, but it will be more expensive and us…" at bounding box center [772, 670] width 1072 height 20
click at [1118, 672] on p "Cover can still be obtained in some cases, but it will be more expensive and us…" at bounding box center [772, 670] width 1072 height 20
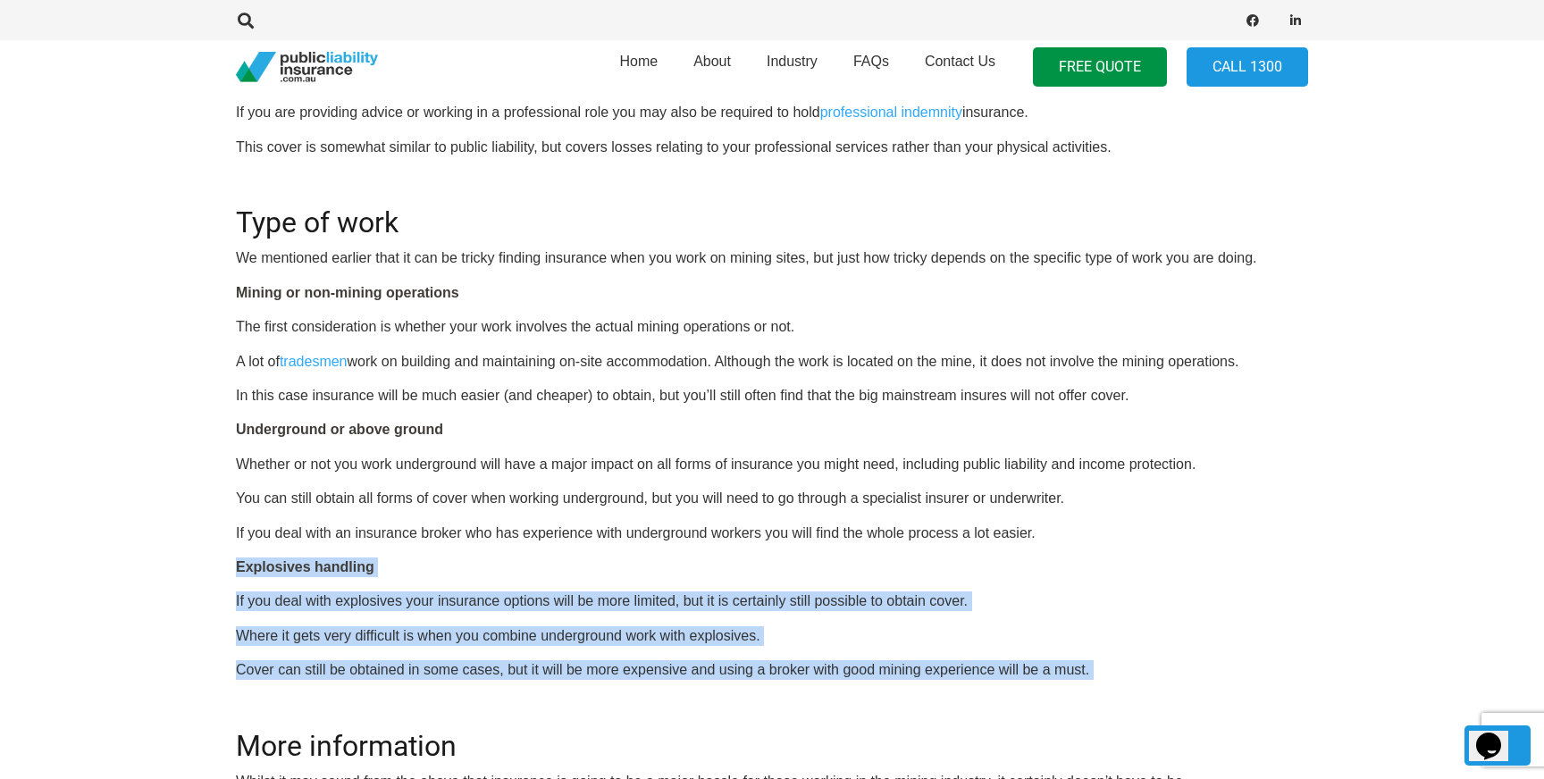
drag, startPoint x: 1118, startPoint y: 672, endPoint x: 230, endPoint y: 548, distance: 896.7
click at [230, 548] on div "Click here to get a quote OR CALL [PHONE_NUMBER] Insurance for mining contracto…" at bounding box center [771, 268] width 1115 height 1595
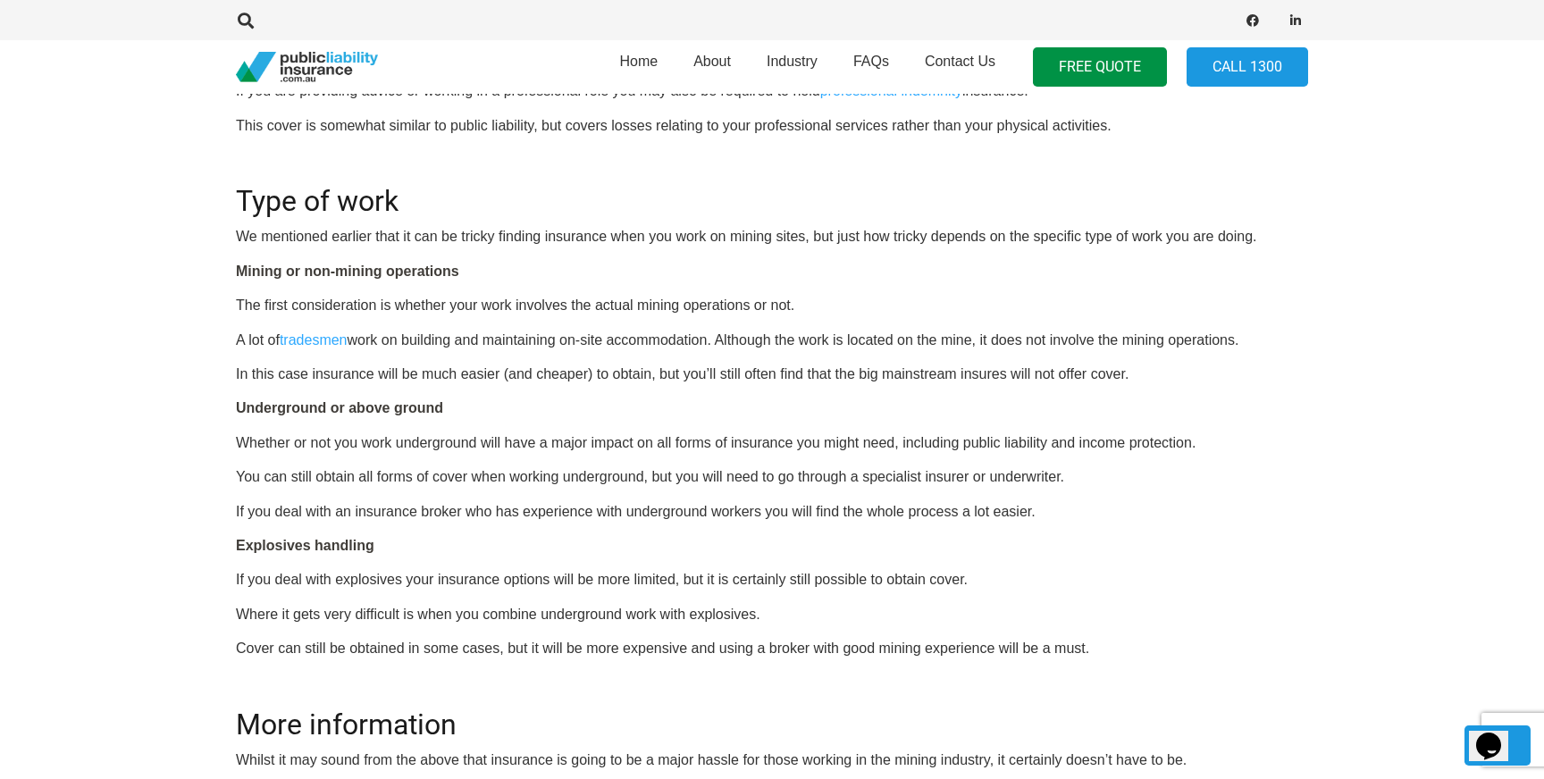
scroll to position [1195, 0]
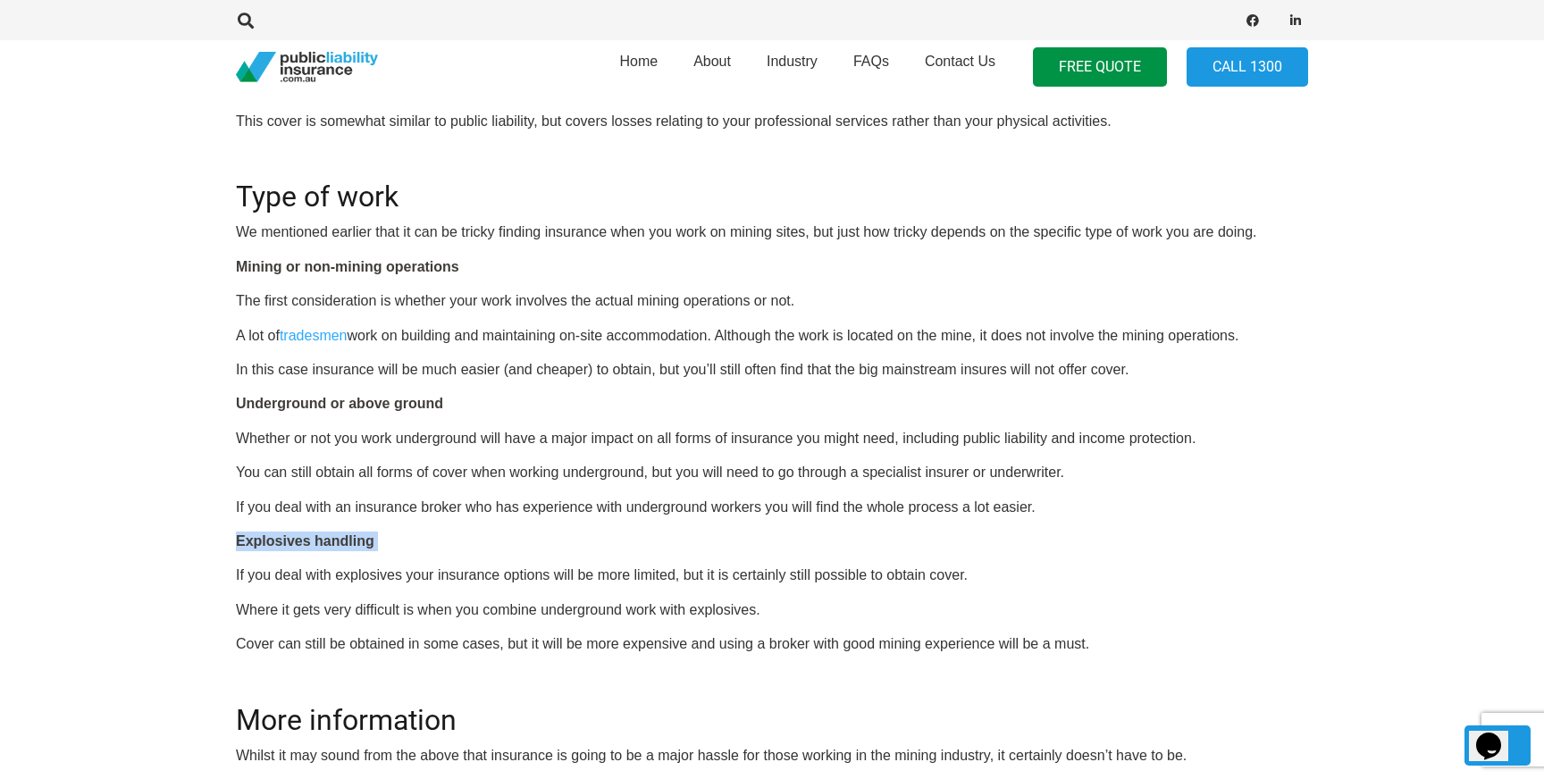
drag, startPoint x: 233, startPoint y: 538, endPoint x: 445, endPoint y: 564, distance: 213.3
click at [445, 564] on div "Click here to get a quote OR CALL [PHONE_NUMBER] Insurance for mining contracto…" at bounding box center [771, 242] width 1115 height 1595
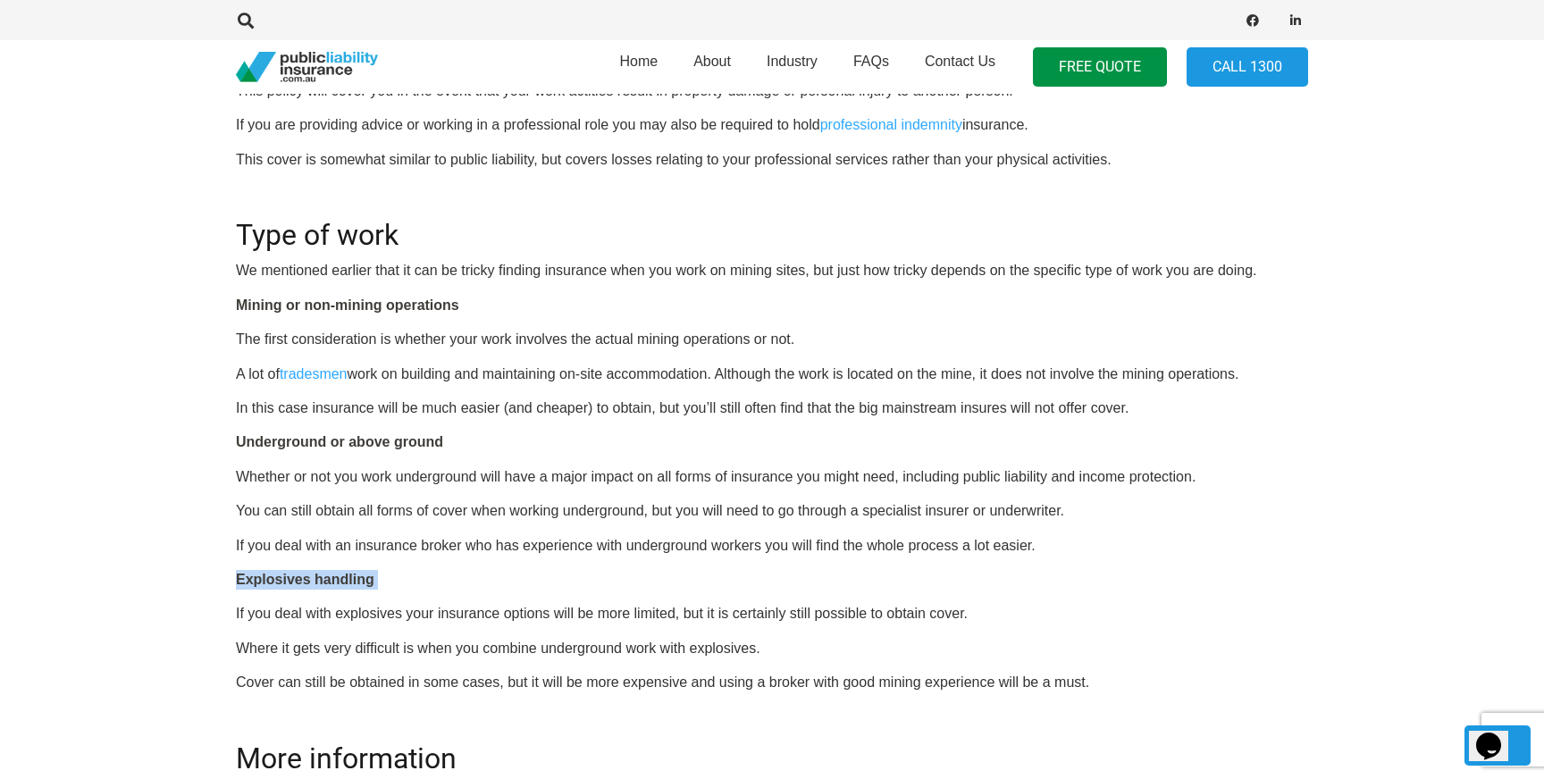
scroll to position [1159, 0]
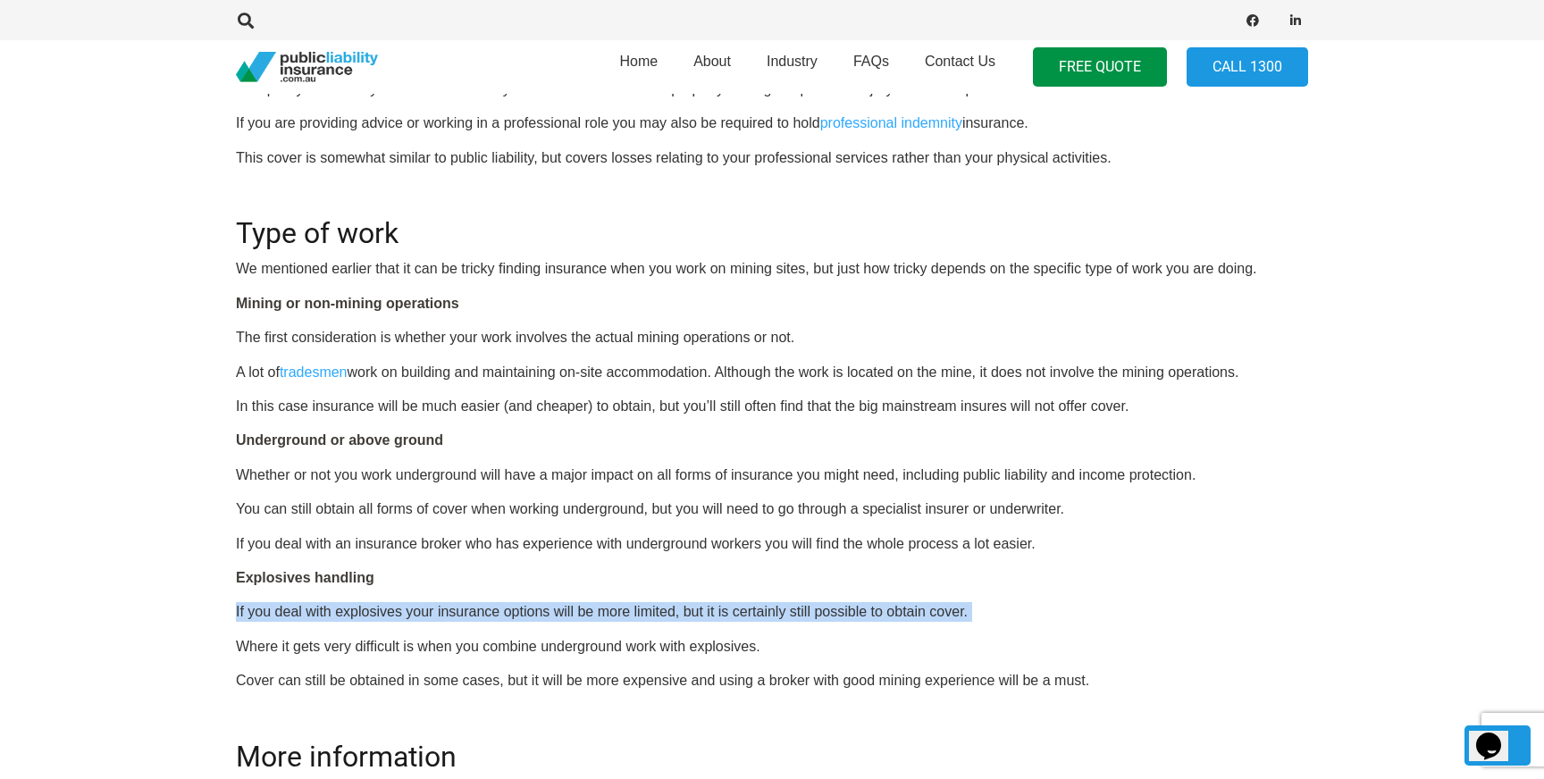
drag, startPoint x: 237, startPoint y: 608, endPoint x: 610, endPoint y: 626, distance: 373.9
click at [610, 626] on div "OR CALL [PHONE_NUMBER] Insurance for mining contractors Although mining may be …" at bounding box center [772, 304] width 1072 height 1546
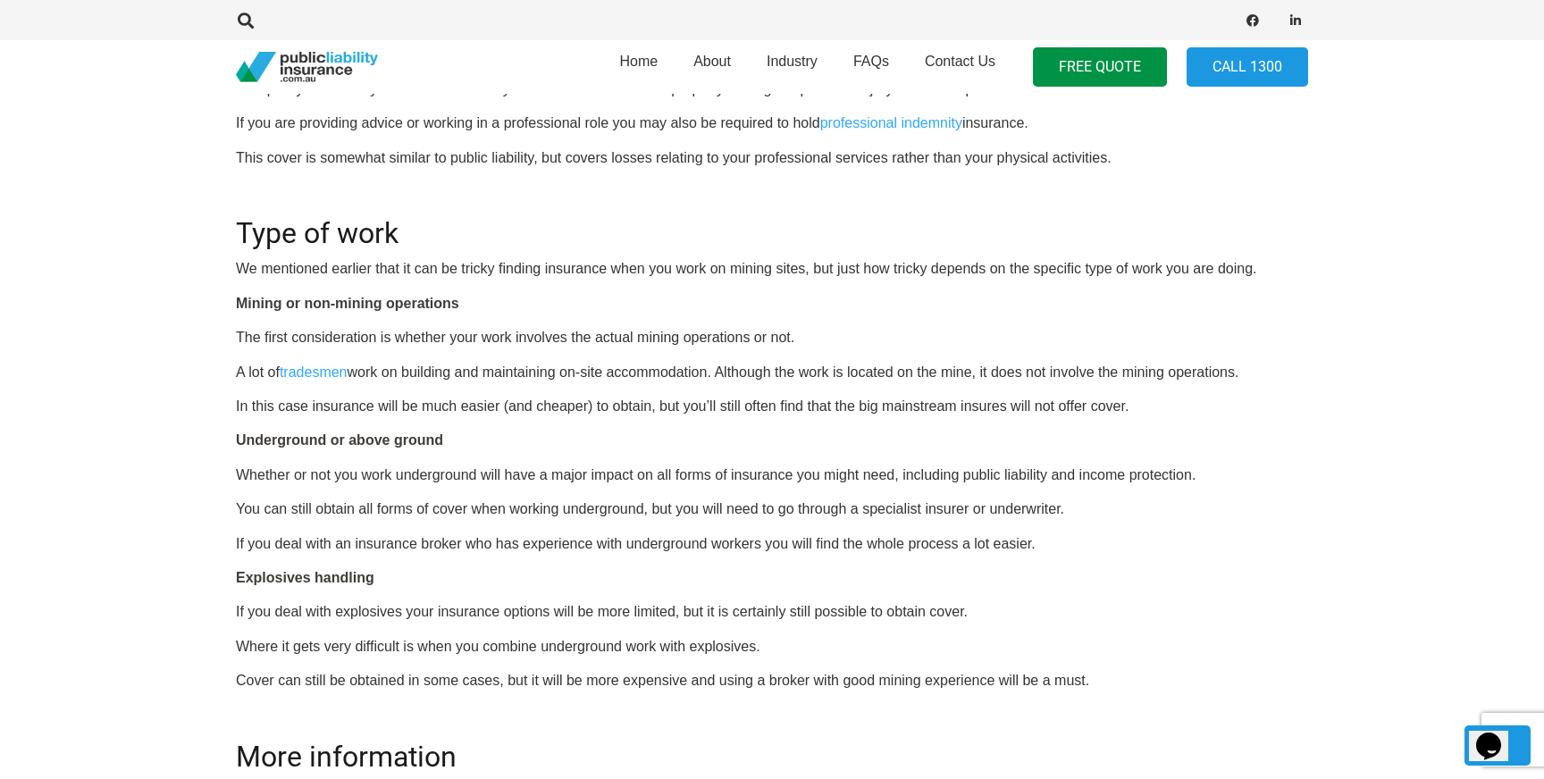
click at [562, 608] on p "If you deal with explosives your insurance options will be more limited, but it…" at bounding box center [772, 612] width 1072 height 20
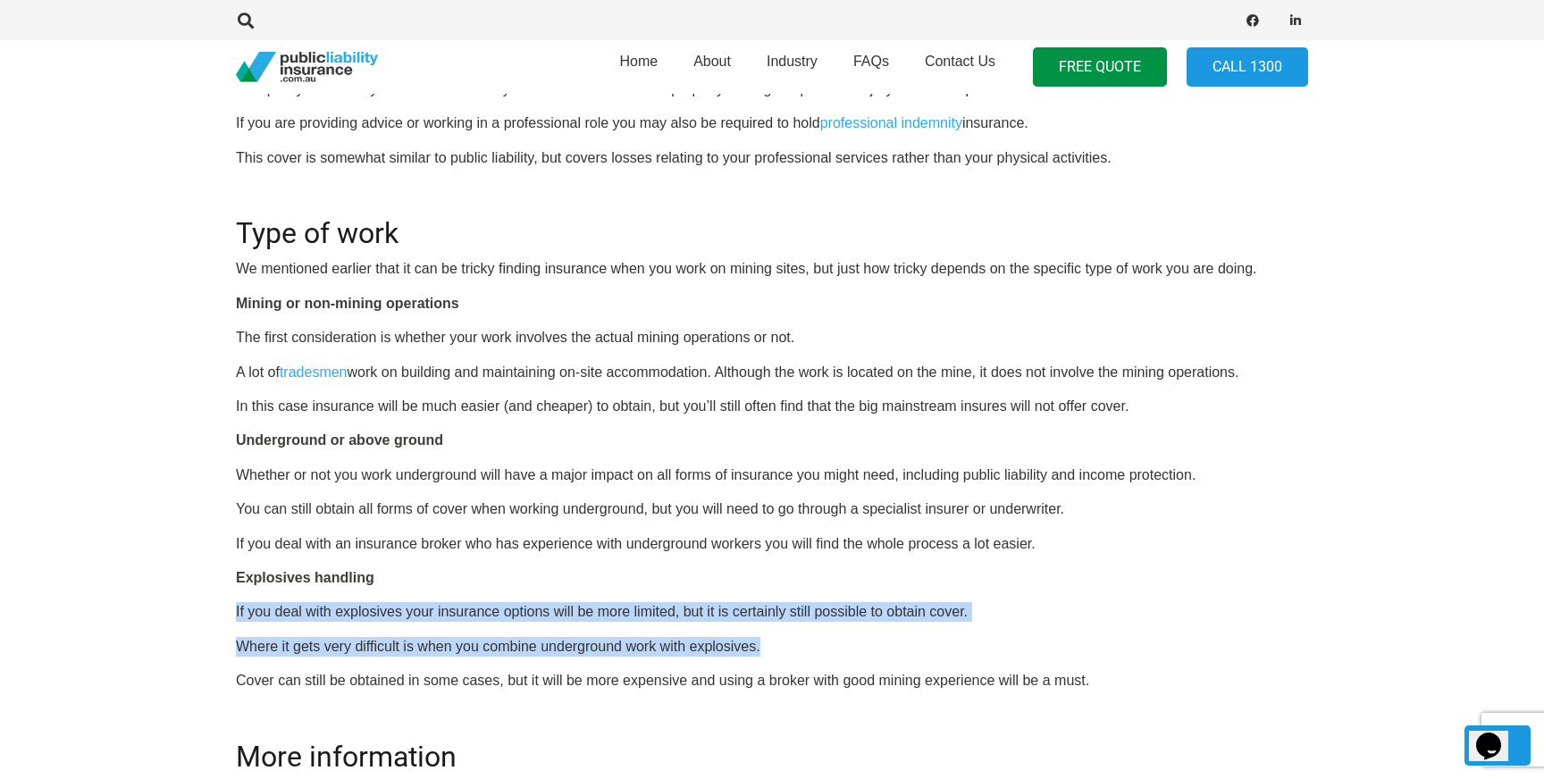
drag, startPoint x: 225, startPoint y: 609, endPoint x: 820, endPoint y: 648, distance: 596.3
click at [820, 648] on div "Click here to get a quote OR CALL [PHONE_NUMBER] Insurance for mining contracto…" at bounding box center [771, 279] width 1115 height 1595
click at [820, 648] on p "Where it gets very difficult is when you combine underground work with explosiv…" at bounding box center [772, 647] width 1072 height 20
drag, startPoint x: 820, startPoint y: 648, endPoint x: 117, endPoint y: 578, distance: 706.6
click at [117, 578] on section "Click here to get a quote OR CALL [PHONE_NUMBER] Insurance for mining contracto…" at bounding box center [772, 279] width 1544 height 1652
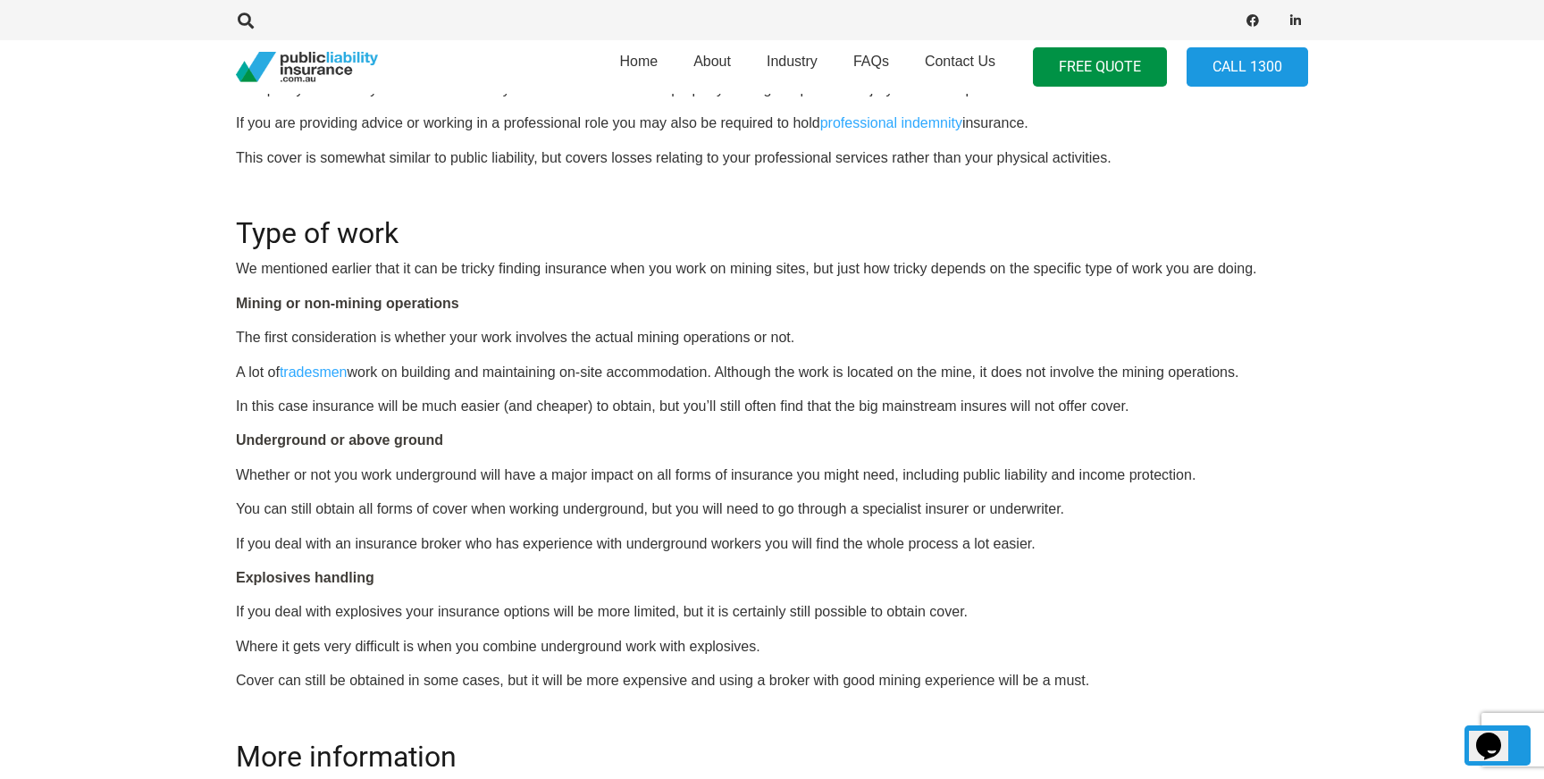
click at [218, 565] on div "Click here to get a quote OR CALL [PHONE_NUMBER] Insurance for mining contracto…" at bounding box center [771, 279] width 1115 height 1595
drag, startPoint x: 232, startPoint y: 570, endPoint x: 382, endPoint y: 569, distance: 150.1
click at [382, 569] on div "Click here to get a quote OR CALL [PHONE_NUMBER] Insurance for mining contracto…" at bounding box center [771, 279] width 1115 height 1595
click at [224, 581] on div "Click here to get a quote OR CALL [PHONE_NUMBER] Insurance for mining contracto…" at bounding box center [771, 279] width 1115 height 1595
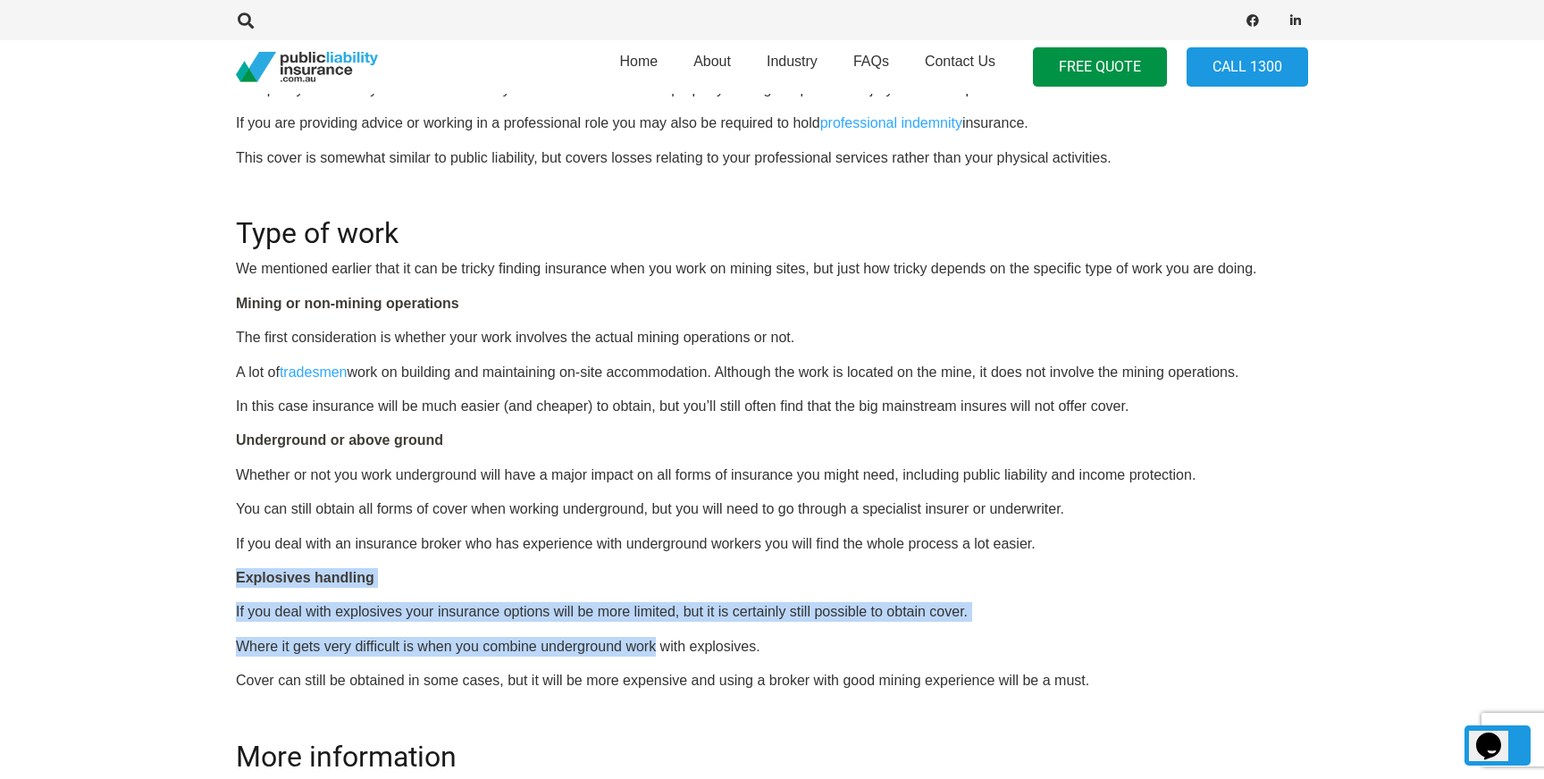
drag, startPoint x: 226, startPoint y: 579, endPoint x: 646, endPoint y: 644, distance: 425.0
click at [646, 644] on div "Click here to get a quote OR CALL [PHONE_NUMBER] Insurance for mining contracto…" at bounding box center [771, 279] width 1115 height 1595
click at [646, 644] on p "Where it gets very difficult is when you combine underground work with explosiv…" at bounding box center [772, 647] width 1072 height 20
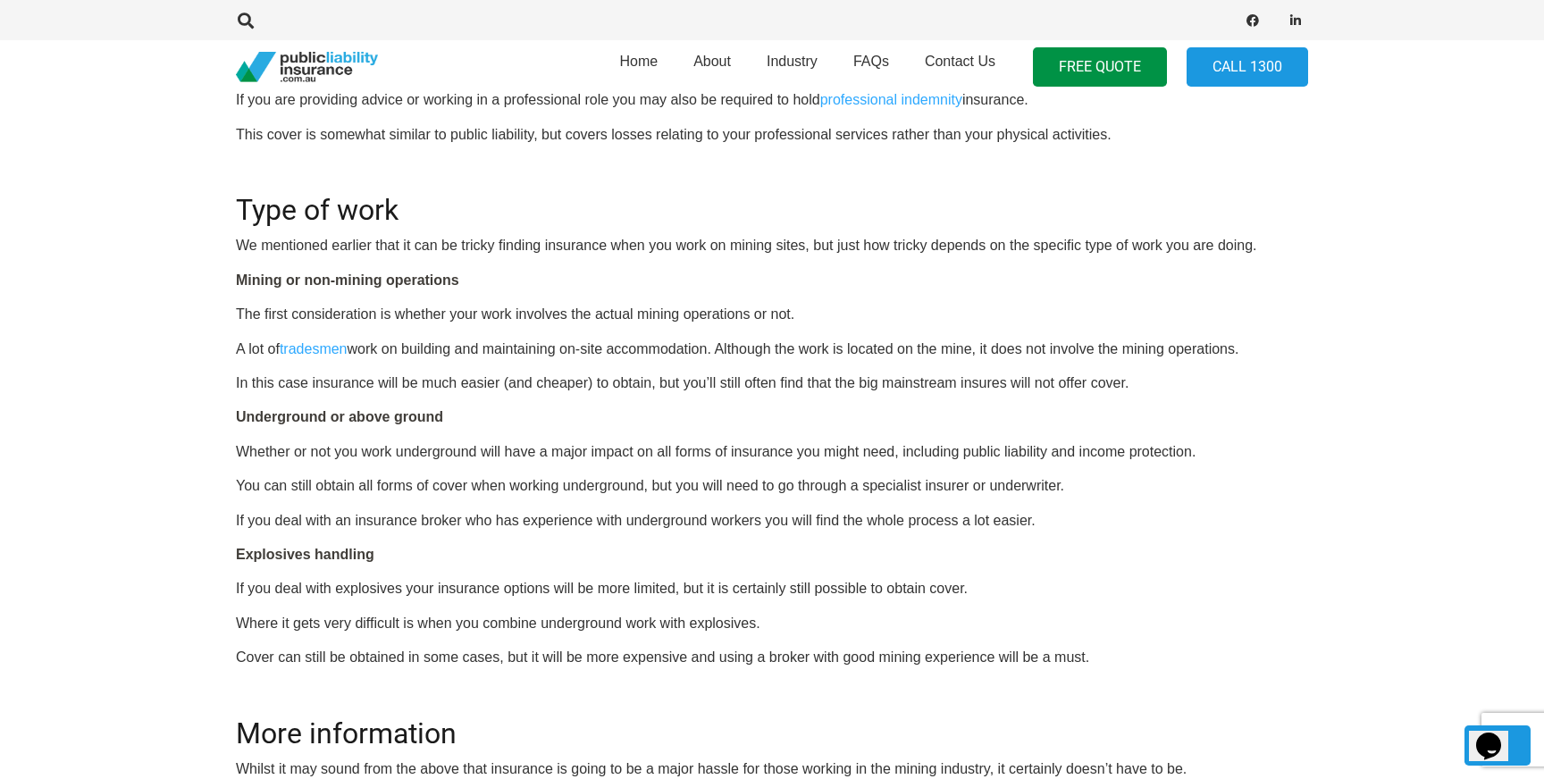
scroll to position [1184, 0]
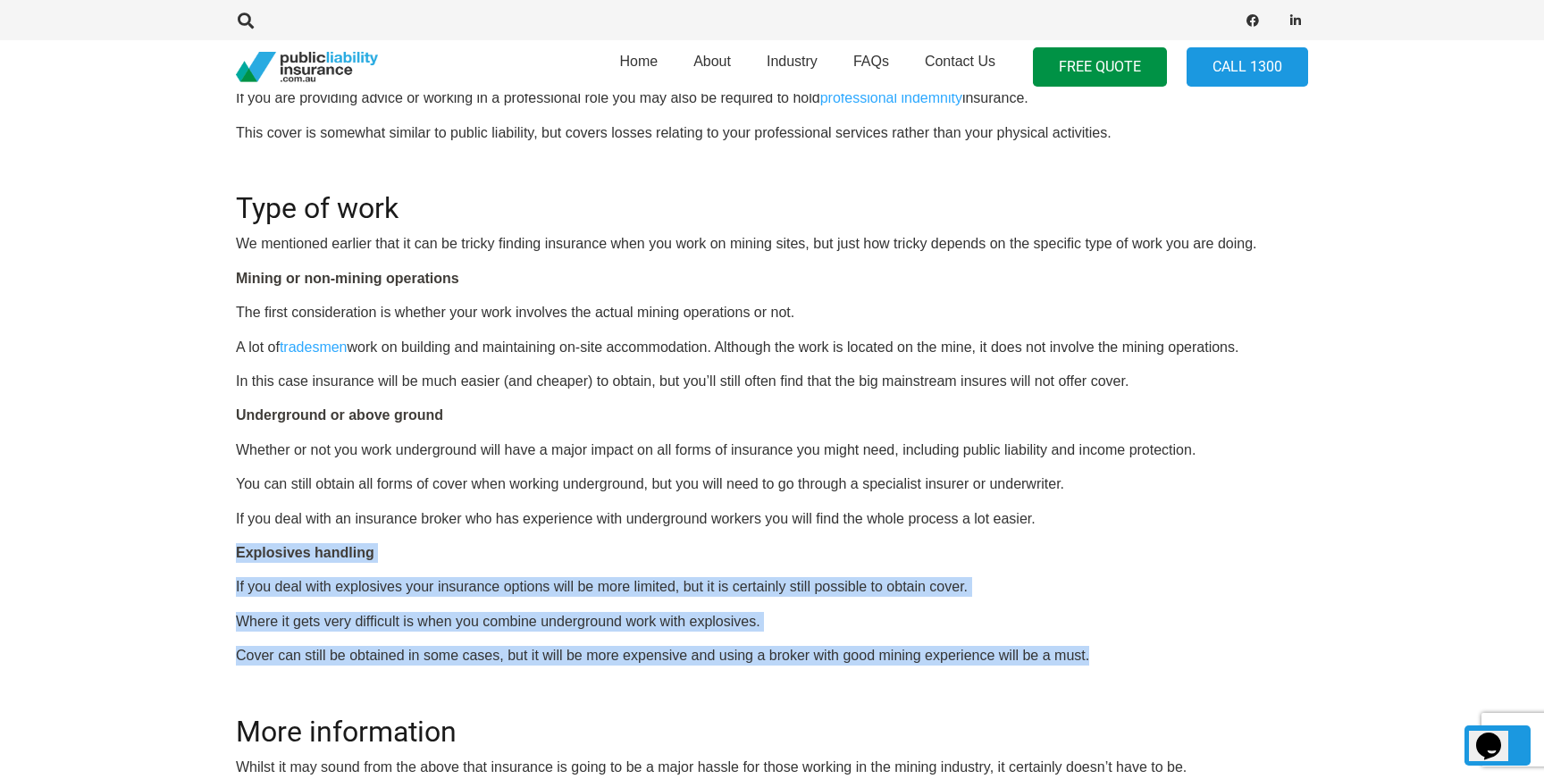
drag, startPoint x: 1105, startPoint y: 653, endPoint x: 130, endPoint y: 536, distance: 981.7
click at [130, 536] on section "Click here to get a quote OR CALL [PHONE_NUMBER] Insurance for mining contracto…" at bounding box center [772, 254] width 1544 height 1652
click at [247, 559] on strong "Explosives handling" at bounding box center [305, 552] width 138 height 15
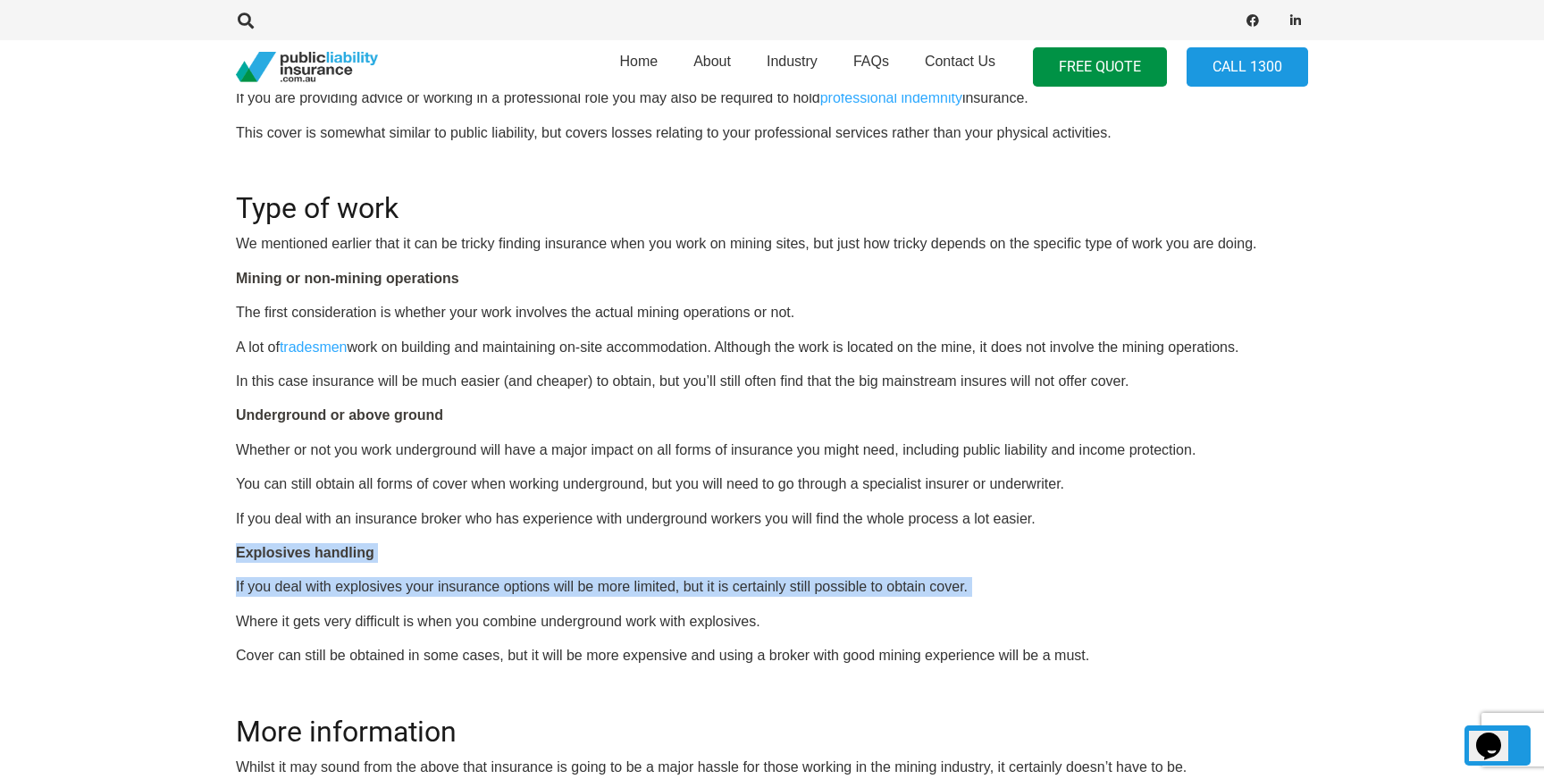
drag, startPoint x: 237, startPoint y: 553, endPoint x: 1035, endPoint y: 597, distance: 799.9
click at [1035, 599] on div "OR CALL [PHONE_NUMBER] Insurance for mining contractors Although mining may be …" at bounding box center [772, 279] width 1072 height 1546
click at [992, 591] on p "If you deal with explosives your insurance options will be more limited, but it…" at bounding box center [772, 587] width 1072 height 20
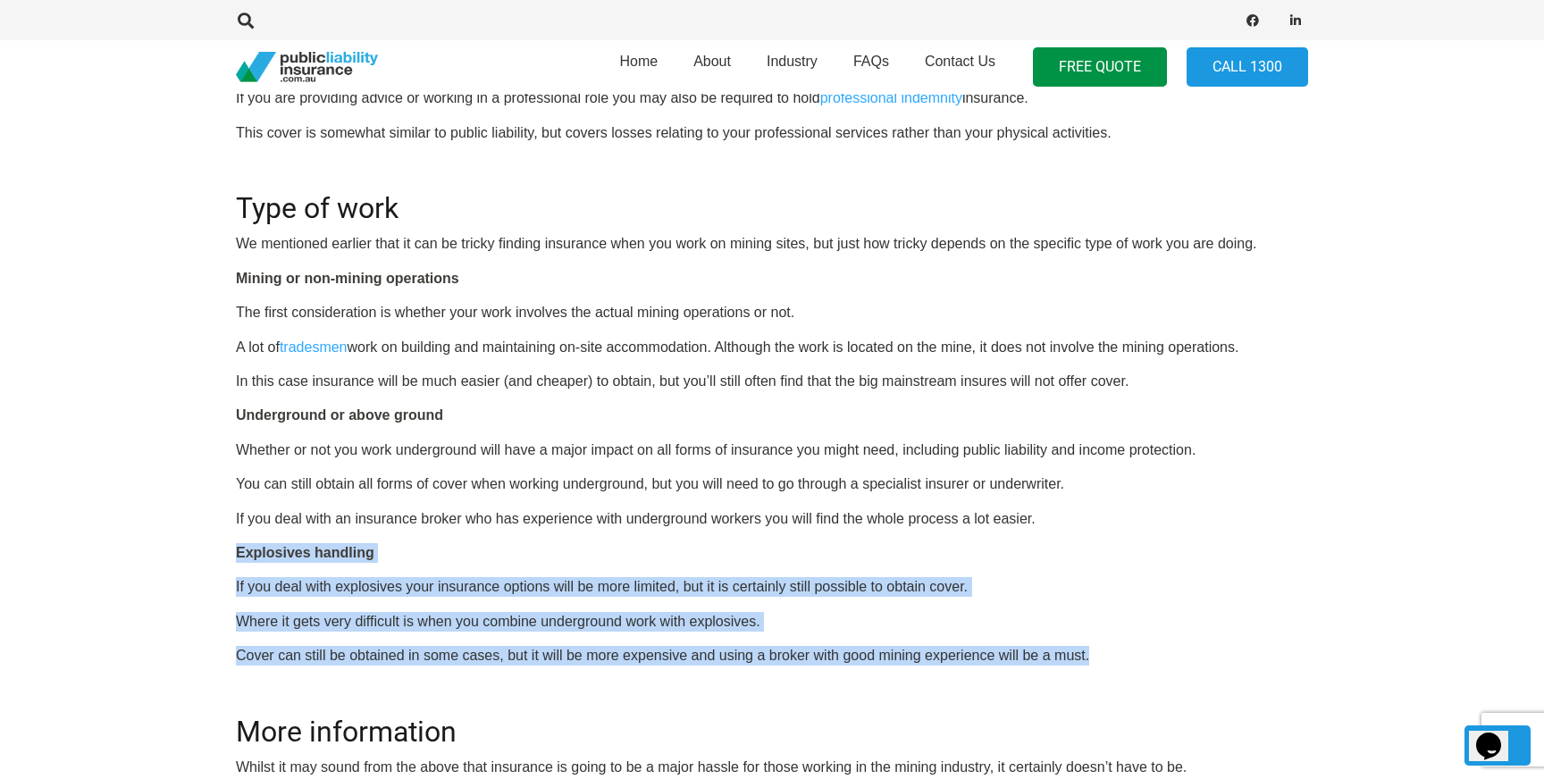
drag, startPoint x: 1118, startPoint y: 661, endPoint x: 139, endPoint y: 552, distance: 984.4
click at [139, 552] on section "Click here to get a quote OR CALL [PHONE_NUMBER] Insurance for mining contracto…" at bounding box center [772, 254] width 1544 height 1652
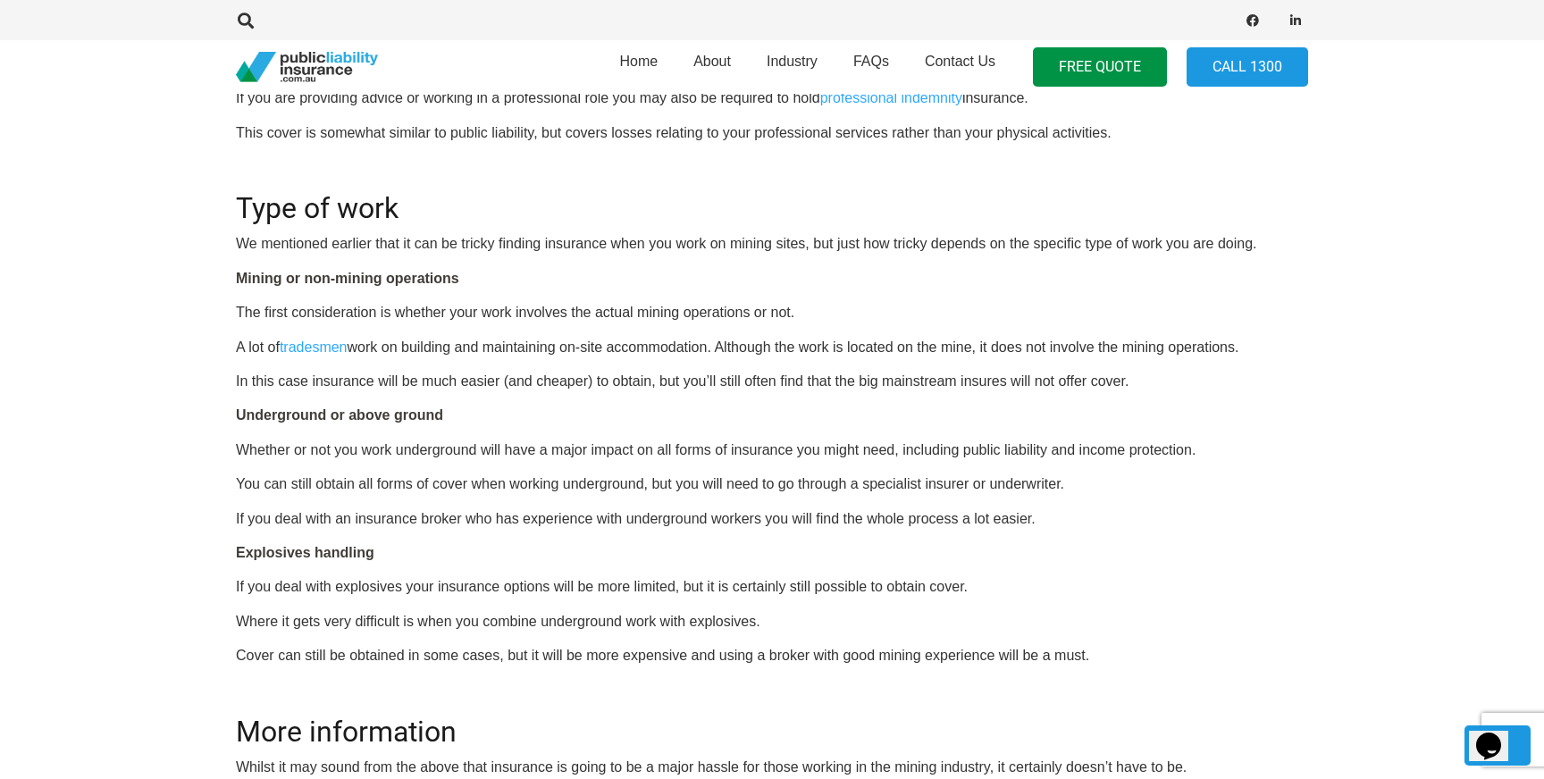
click at [1066, 551] on p "Explosives handling" at bounding box center [772, 553] width 1072 height 20
